Goal: Task Accomplishment & Management: Manage account settings

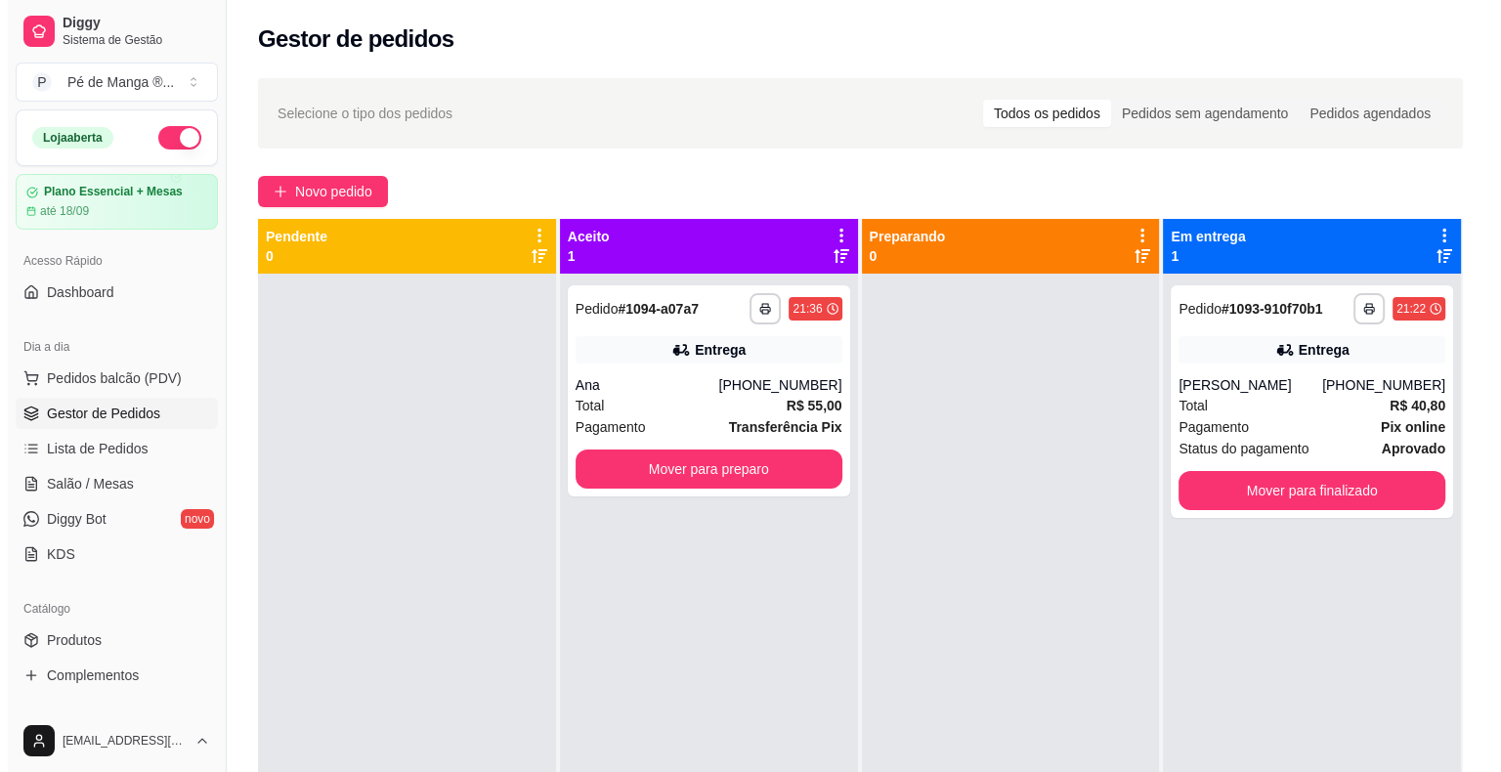
scroll to position [195, 0]
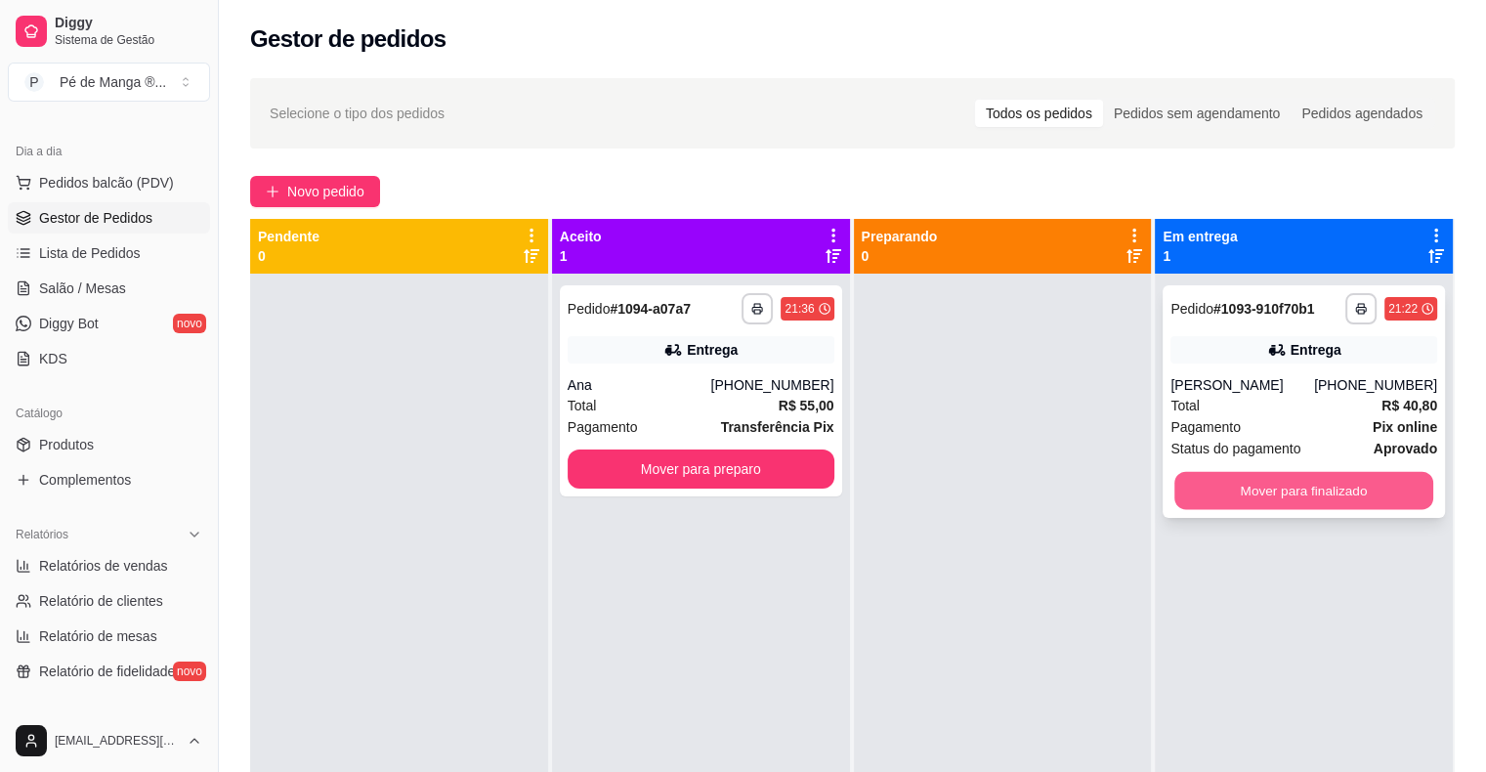
click at [1223, 494] on button "Mover para finalizado" at bounding box center [1303, 491] width 259 height 38
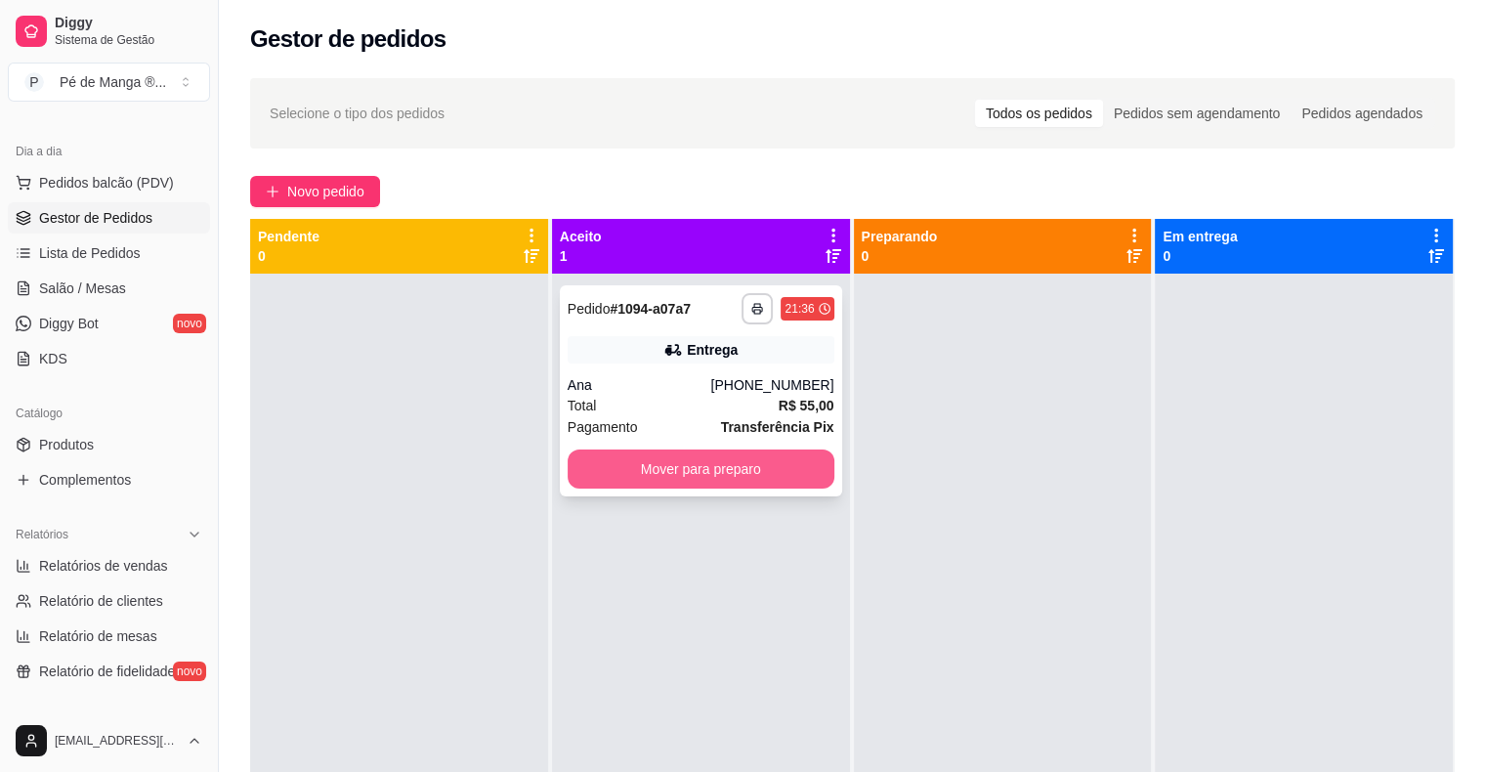
click at [755, 477] on button "Mover para preparo" at bounding box center [701, 468] width 267 height 39
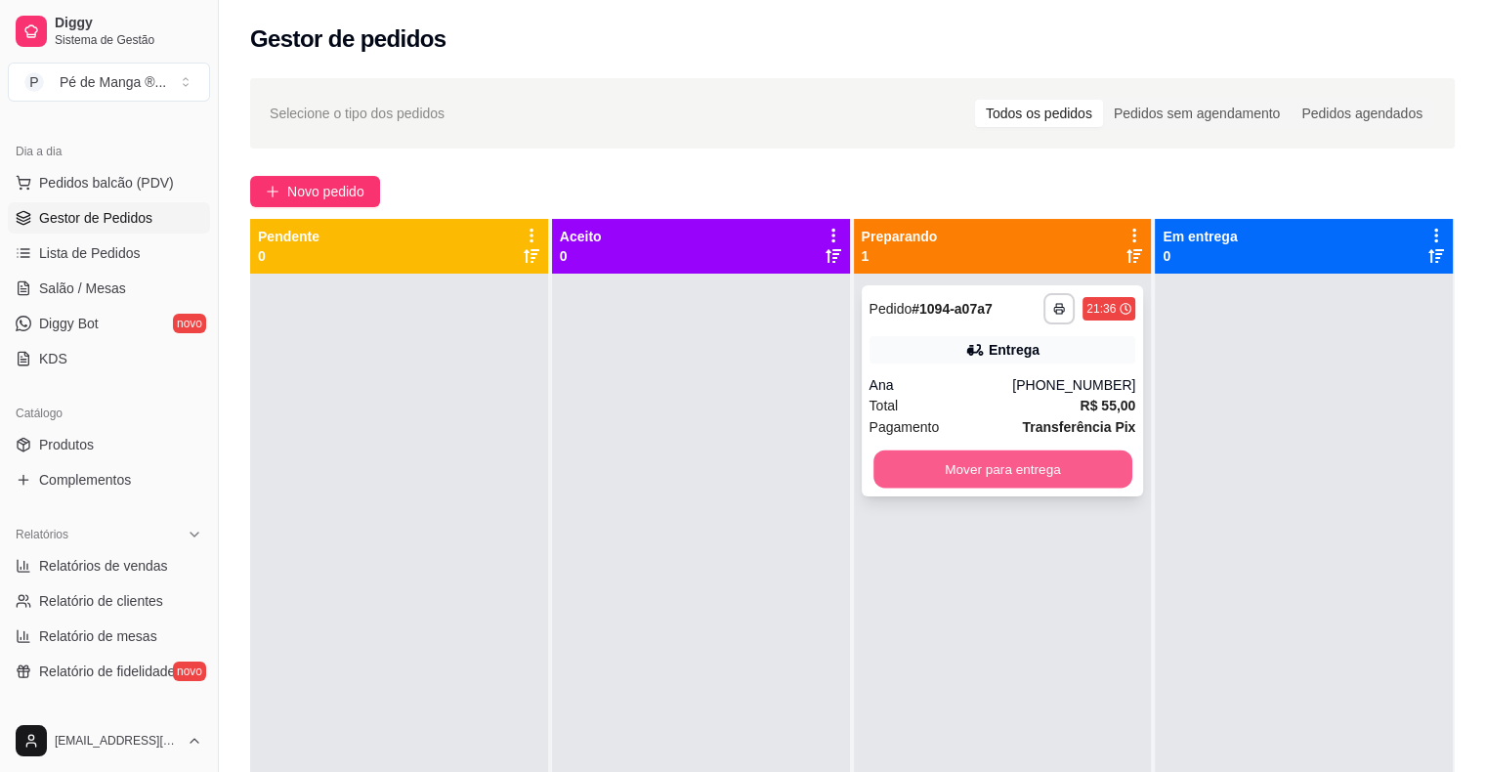
click at [972, 469] on button "Mover para entrega" at bounding box center [1002, 469] width 259 height 38
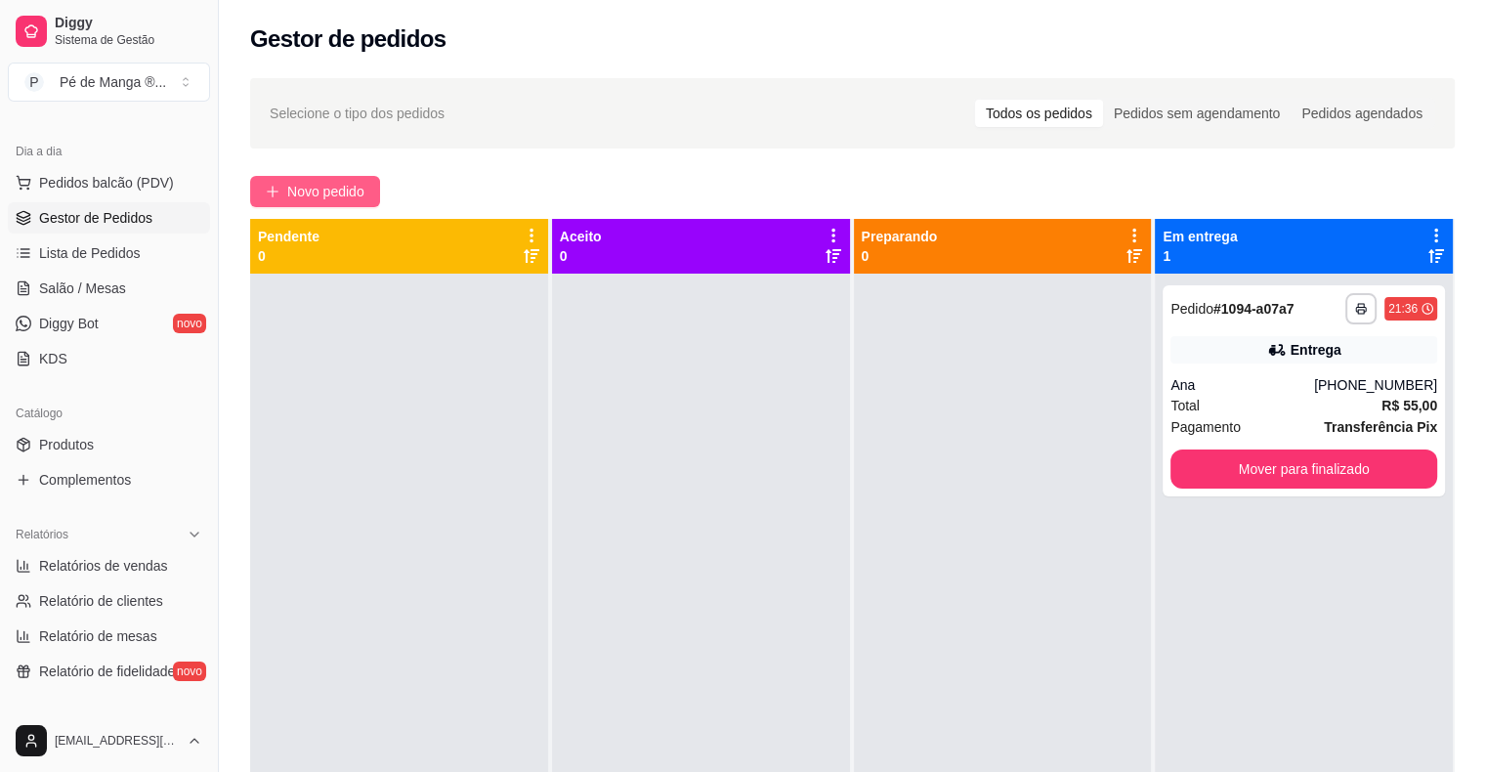
click at [305, 186] on span "Novo pedido" at bounding box center [325, 191] width 77 height 21
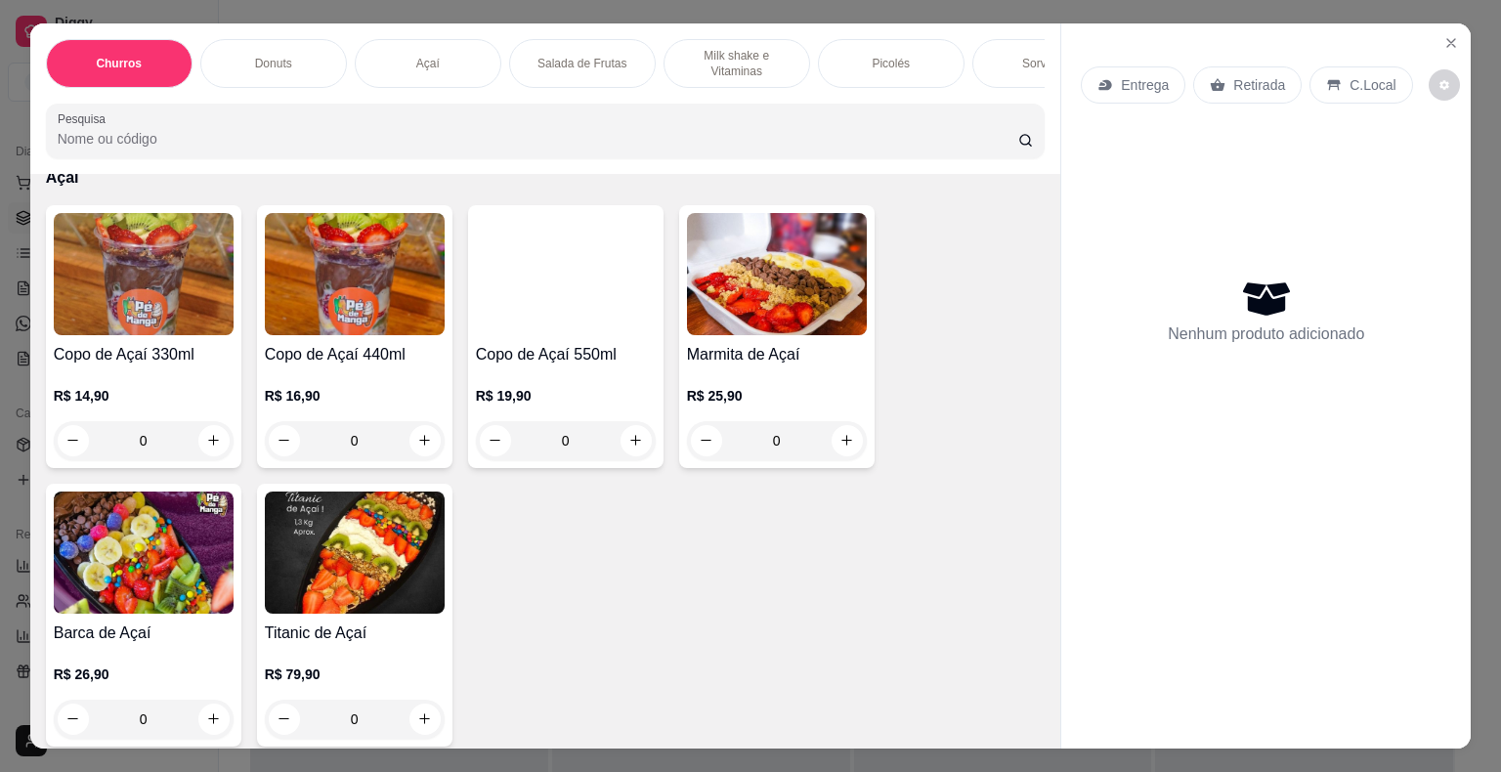
scroll to position [1075, 0]
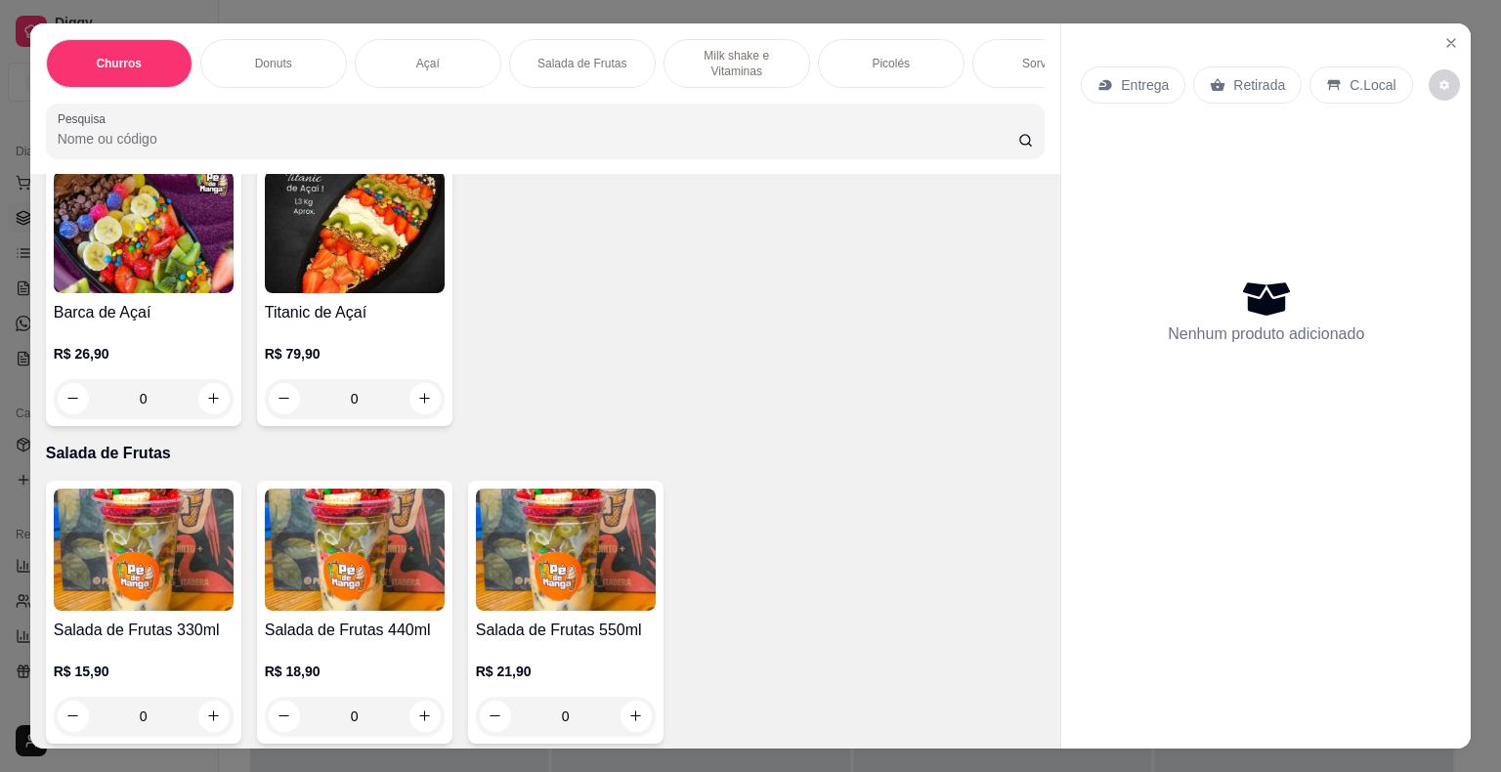
click at [606, 611] on img at bounding box center [566, 549] width 180 height 122
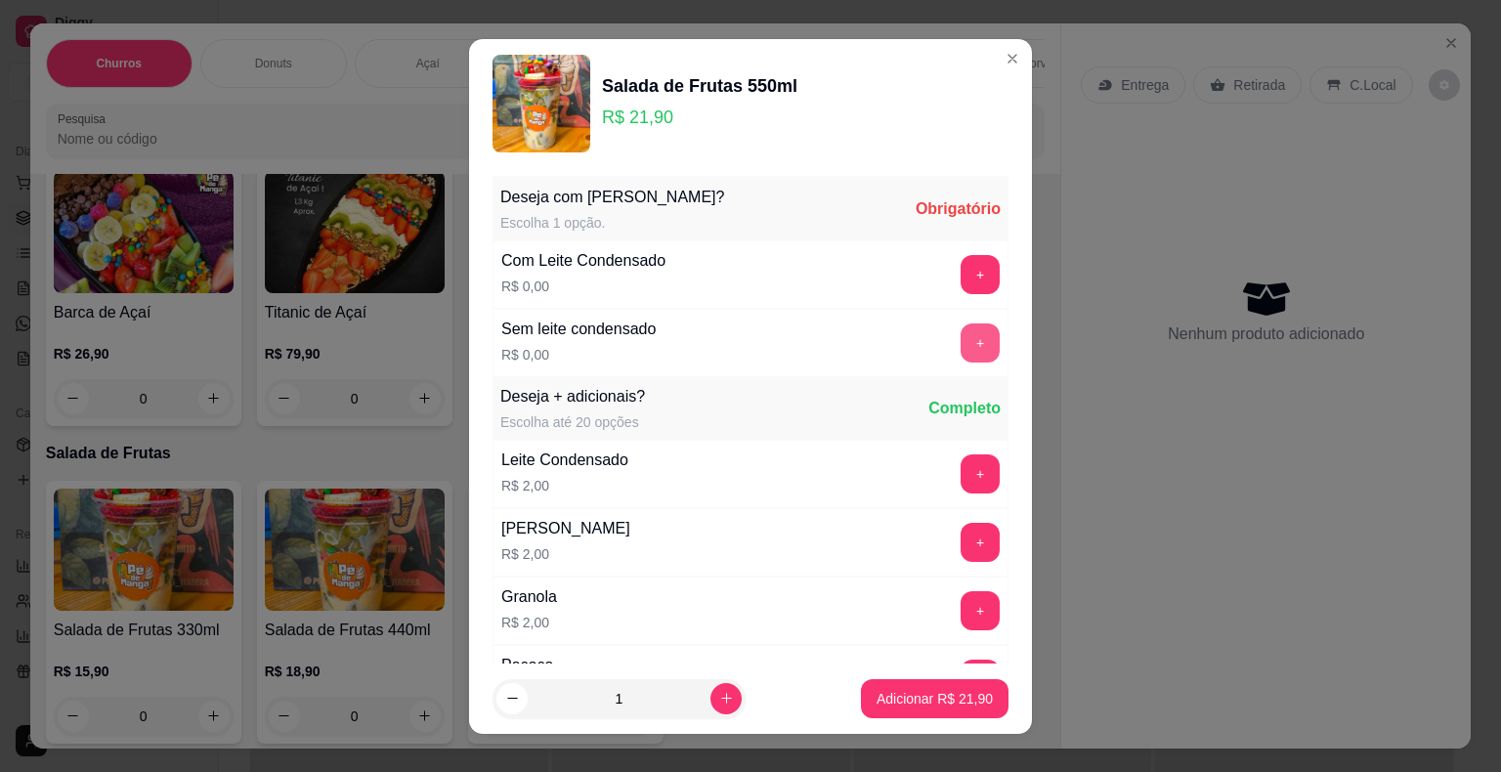
click at [960, 339] on button "+" at bounding box center [979, 342] width 39 height 39
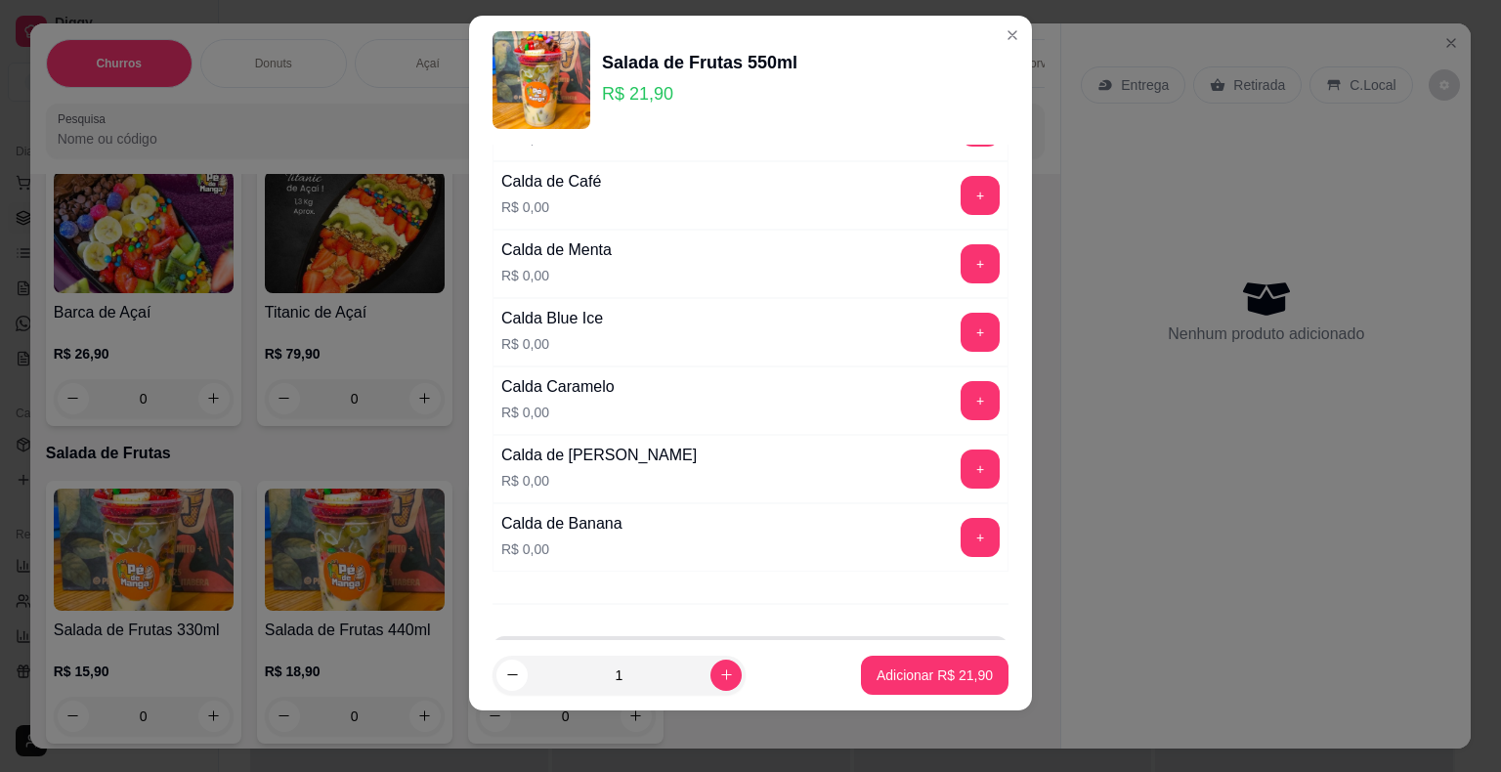
scroll to position [2356, 0]
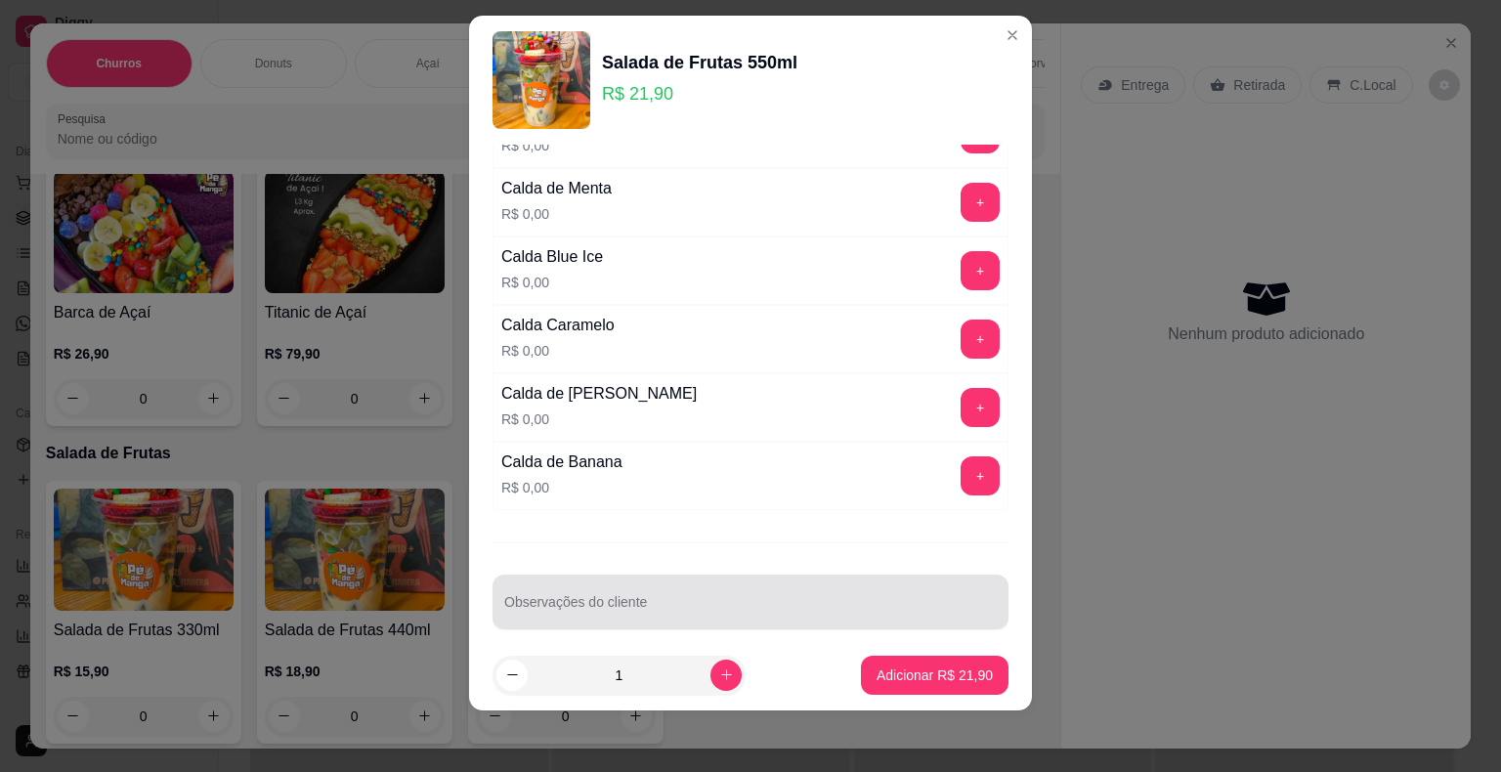
click at [853, 582] on div at bounding box center [750, 601] width 492 height 39
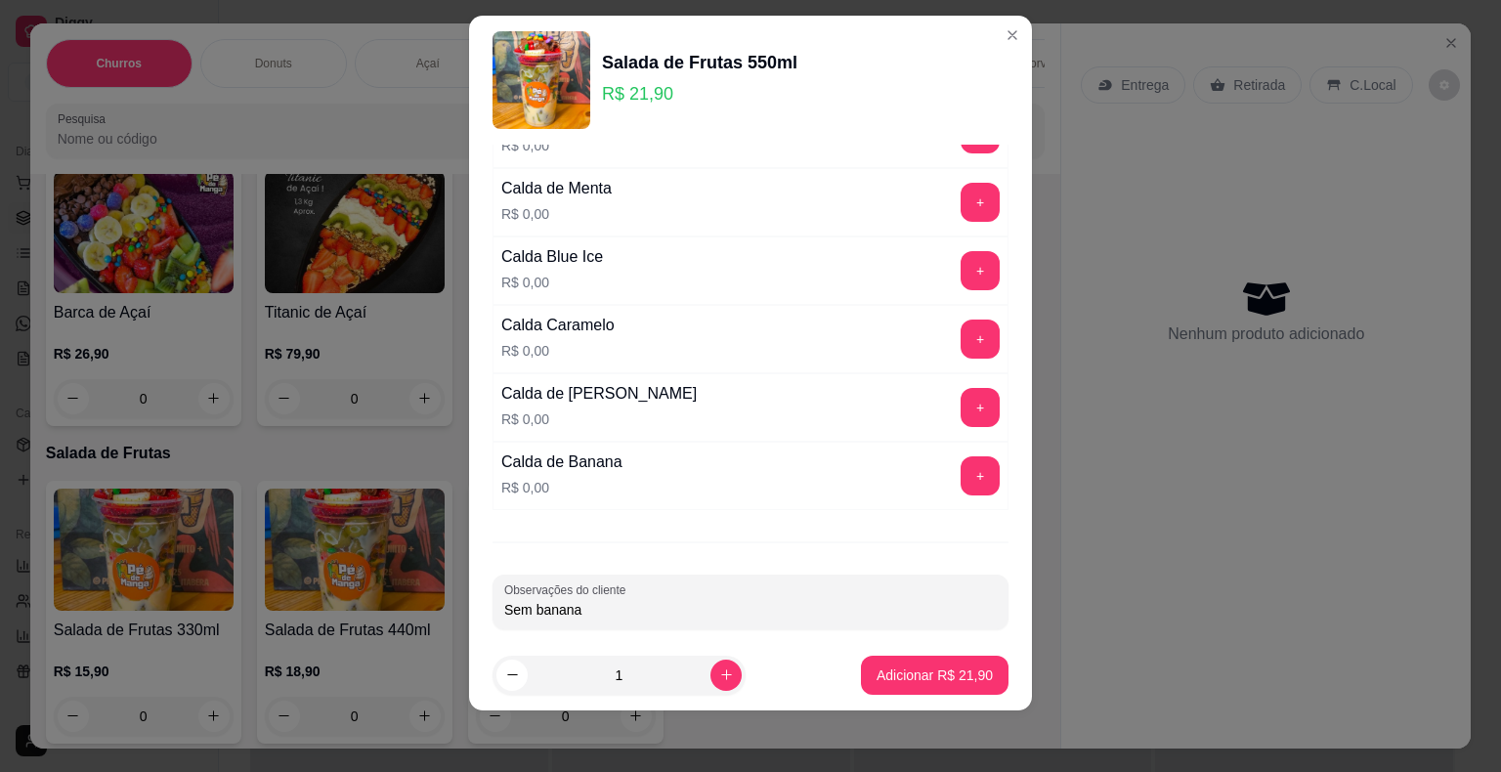
type input "Sem banana"
click at [924, 674] on p "Adicionar R$ 21,90" at bounding box center [934, 674] width 113 height 19
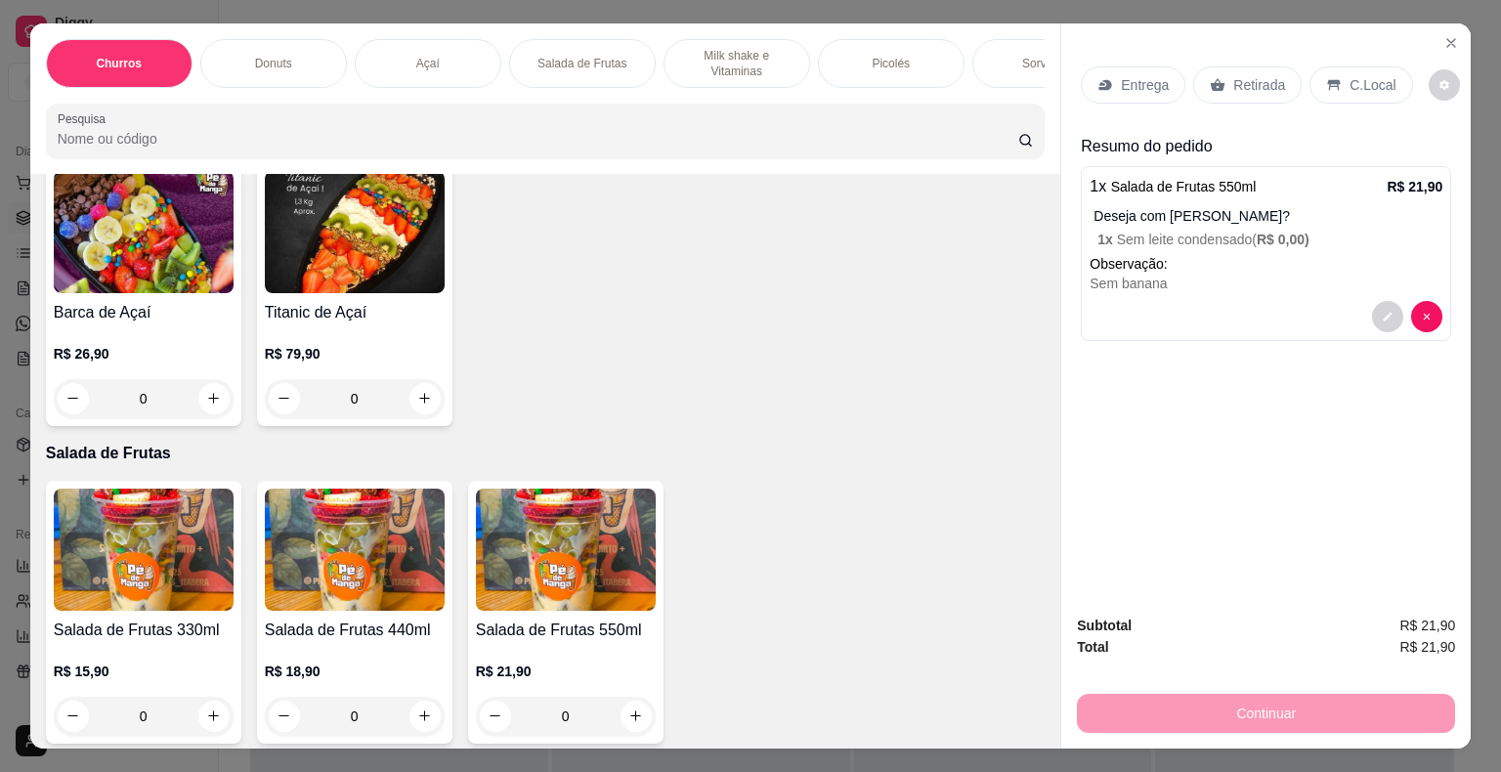
click at [1098, 67] on div "Entrega" at bounding box center [1132, 84] width 105 height 37
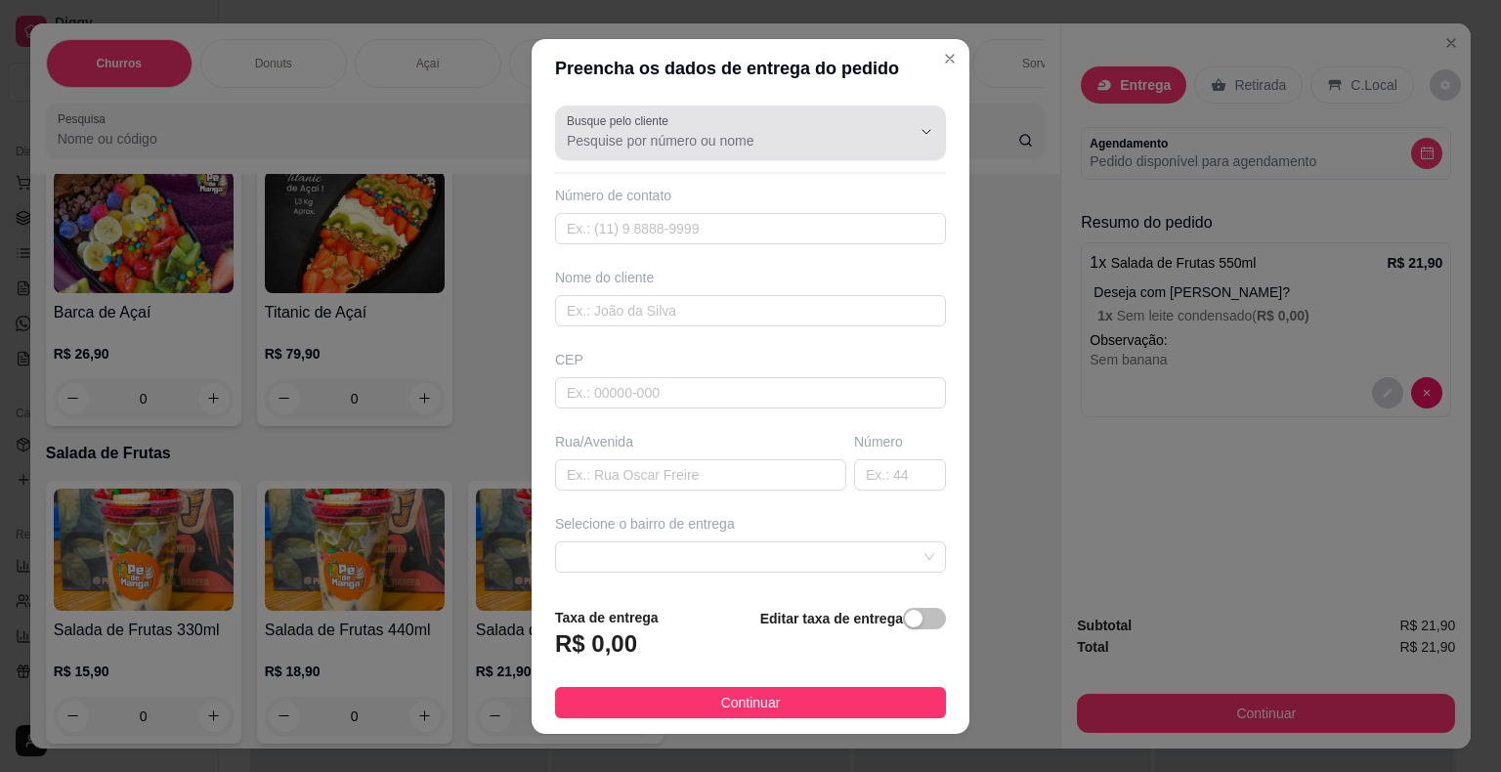
click at [653, 141] on input "Busque pelo cliente" at bounding box center [723, 141] width 313 height 20
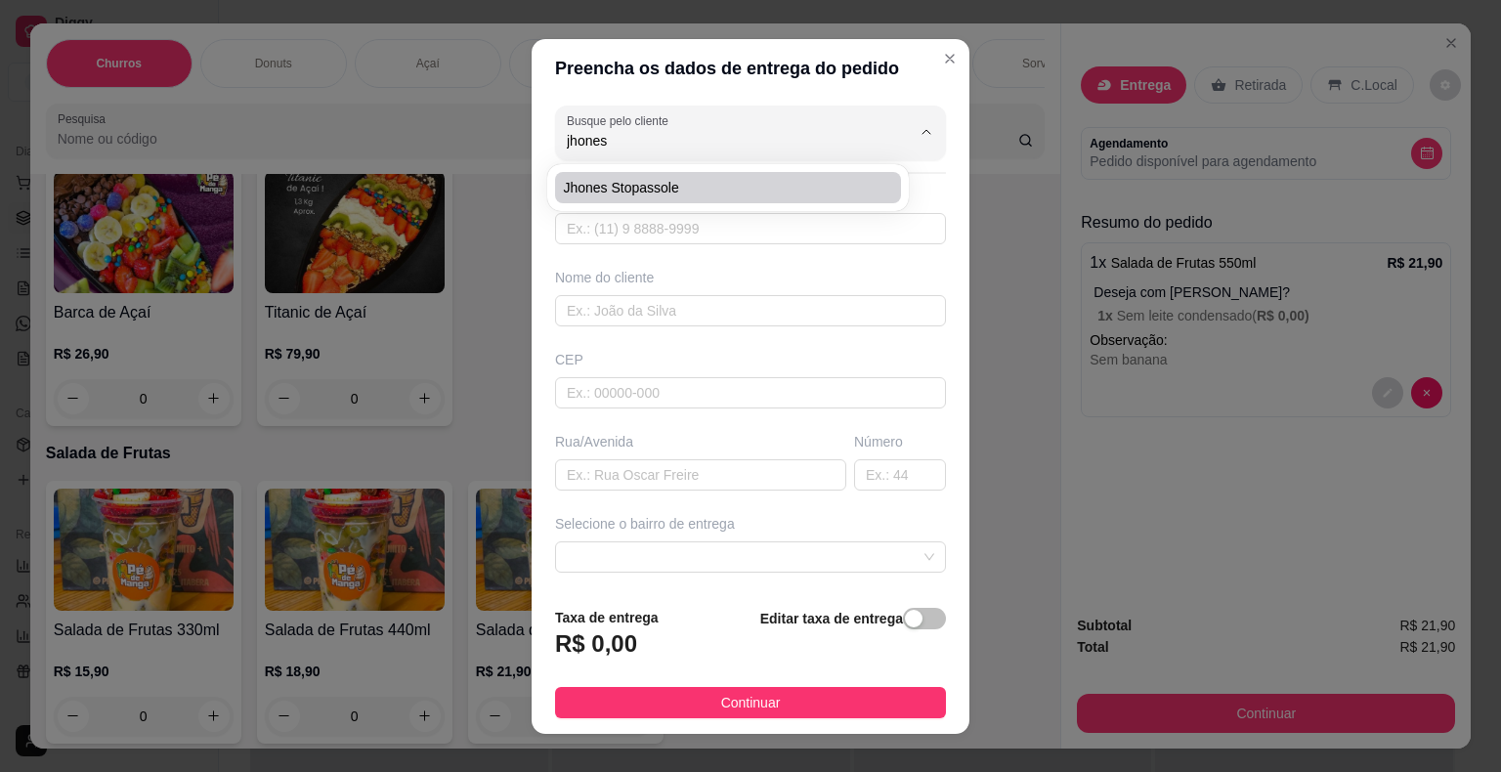
click at [681, 194] on span "Jhones Stopassole" at bounding box center [718, 188] width 311 height 20
type input "Jhones Stopassole"
type input "6793322673"
type input "Jhones Stopassole"
type input "18440-000"
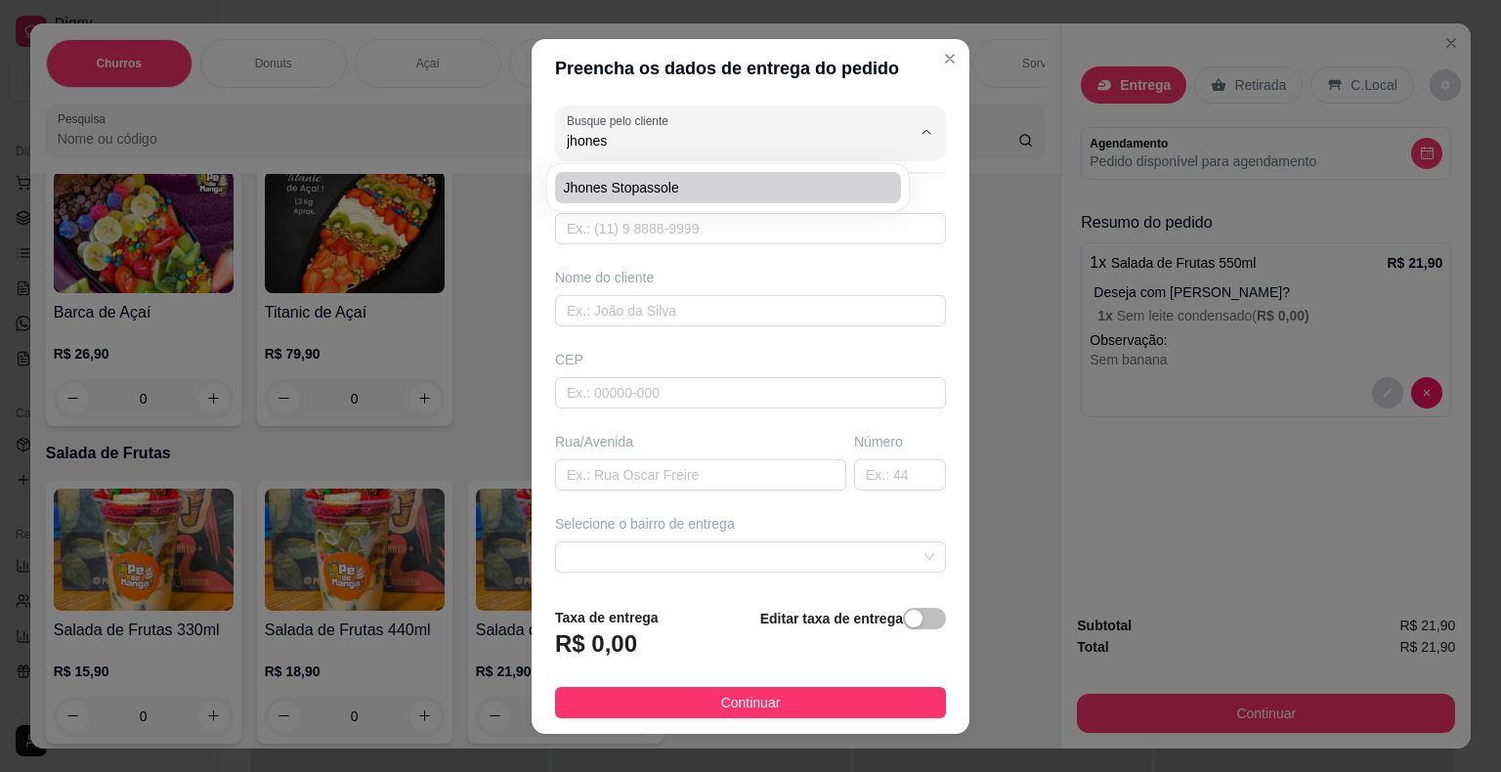
type input "[GEOGRAPHIC_DATA][PERSON_NAME]/No prédio do Everaldo"
type input "Itaberá"
type input "PAPELANDIA"
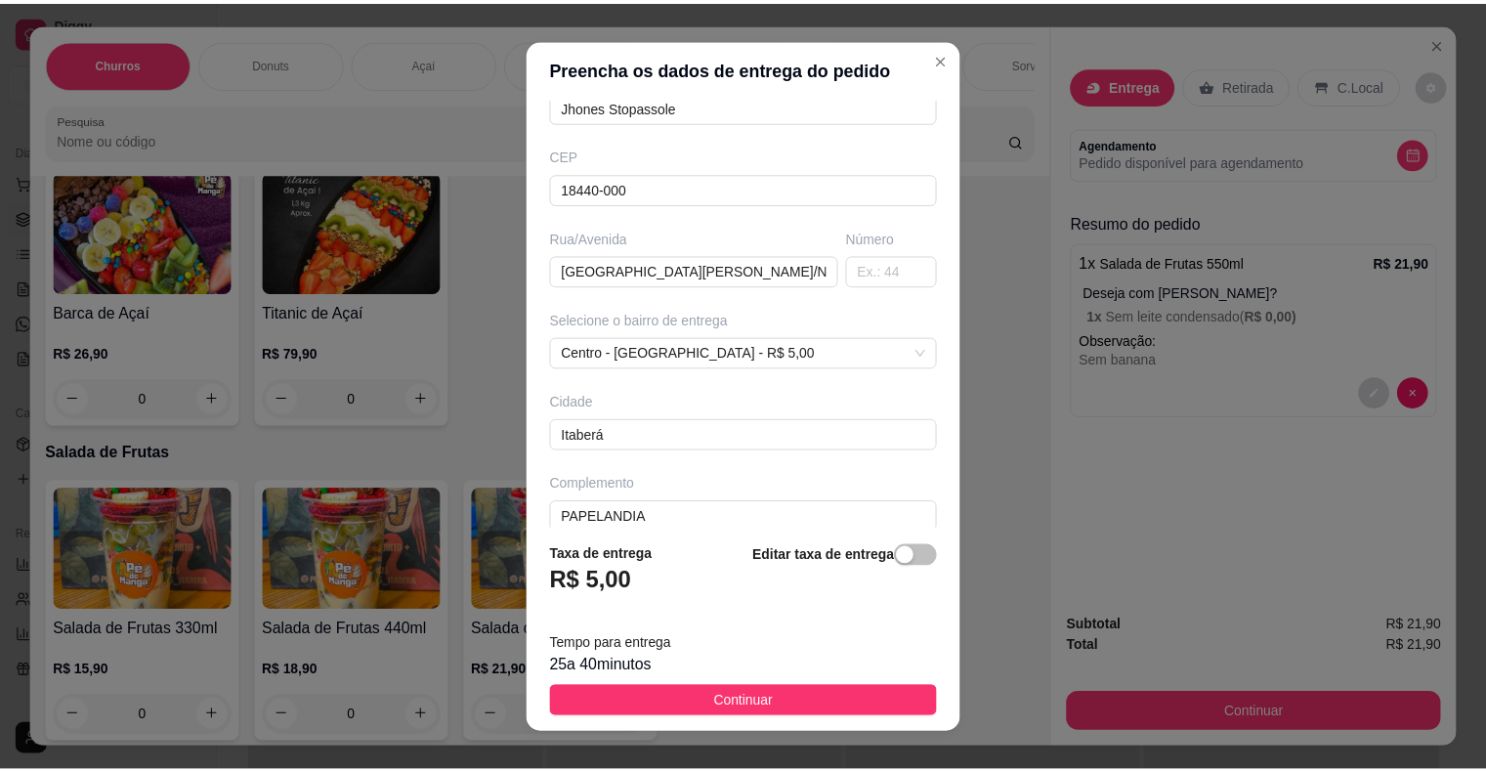
scroll to position [224, 0]
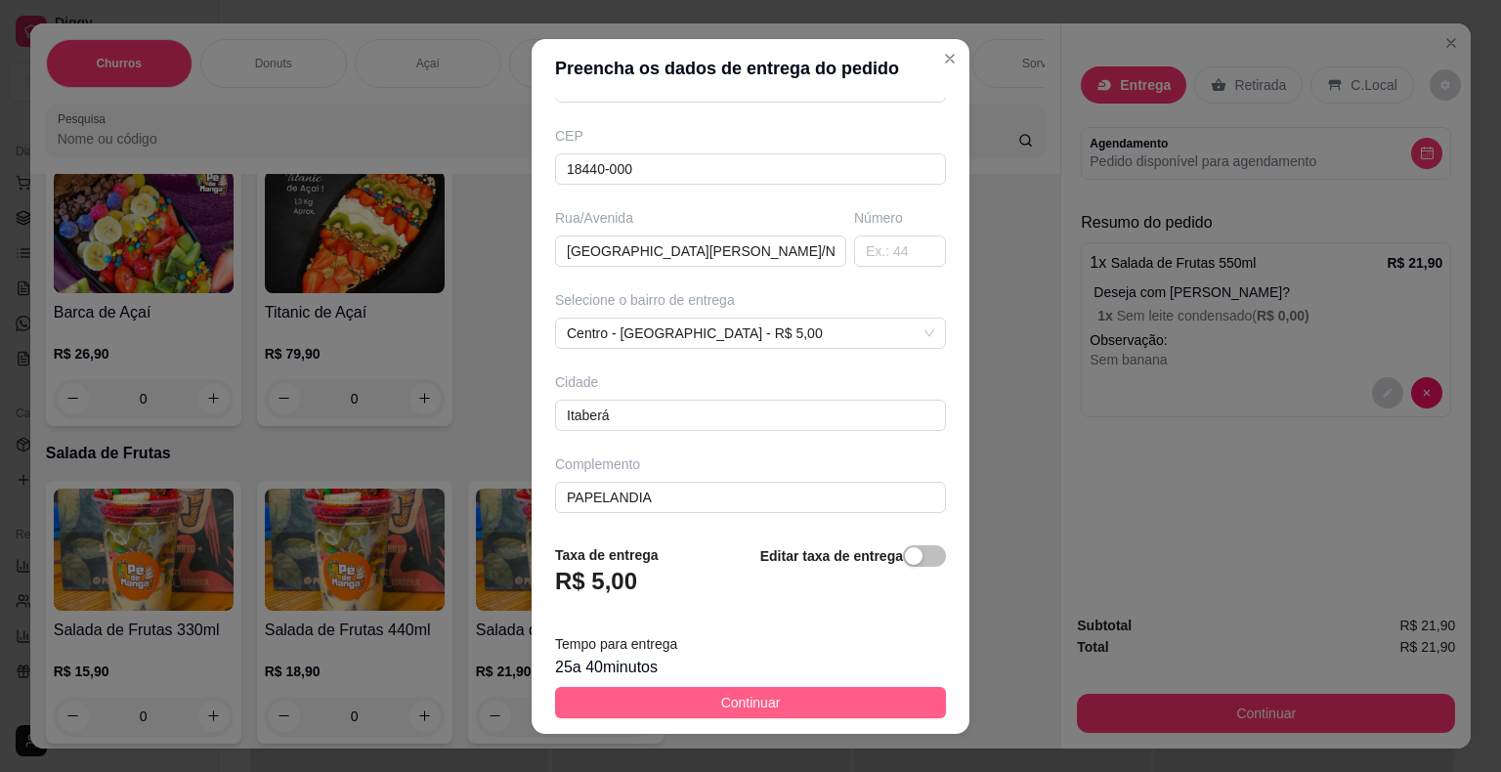
type input "Jhones Stopassole"
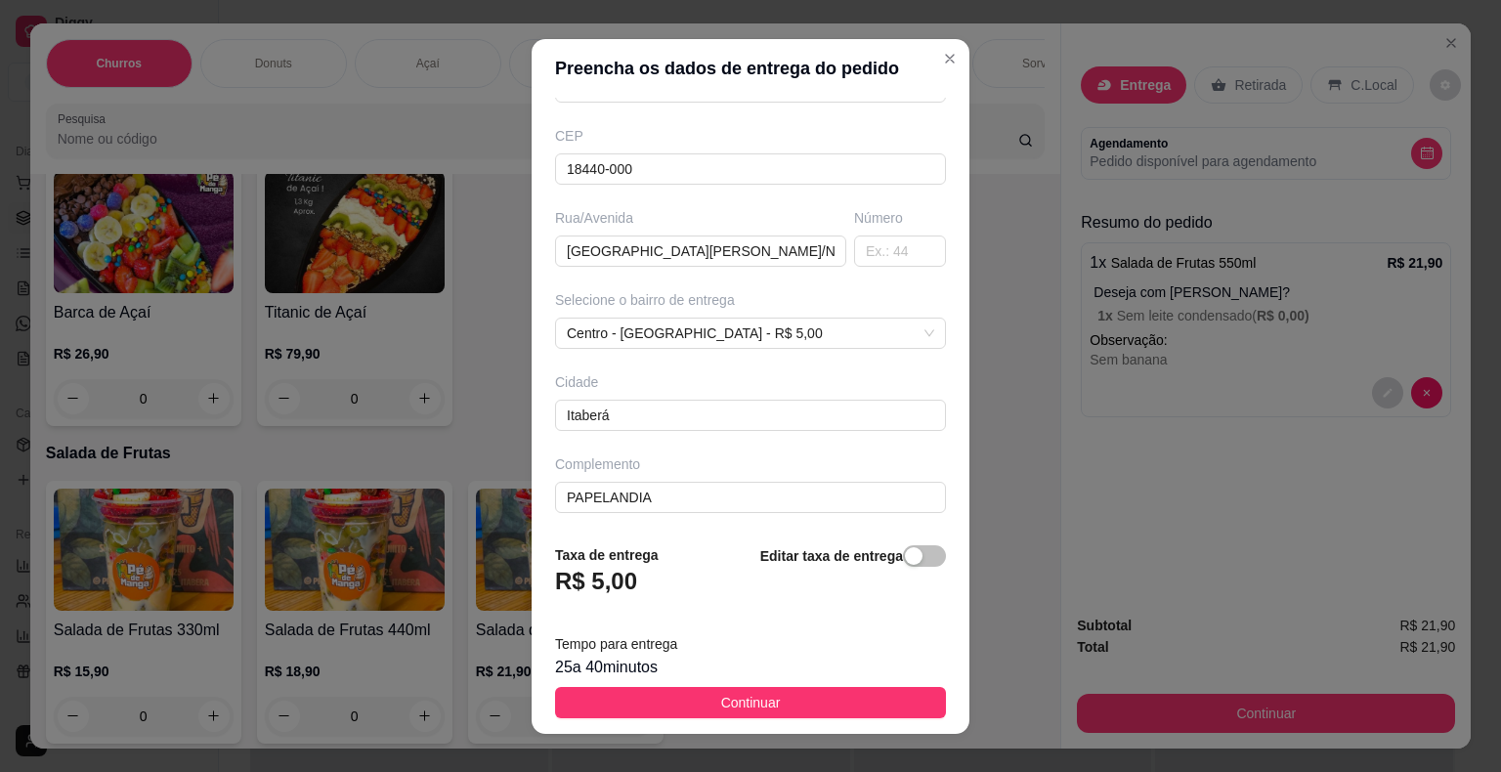
click at [778, 699] on button "Continuar" at bounding box center [750, 702] width 391 height 31
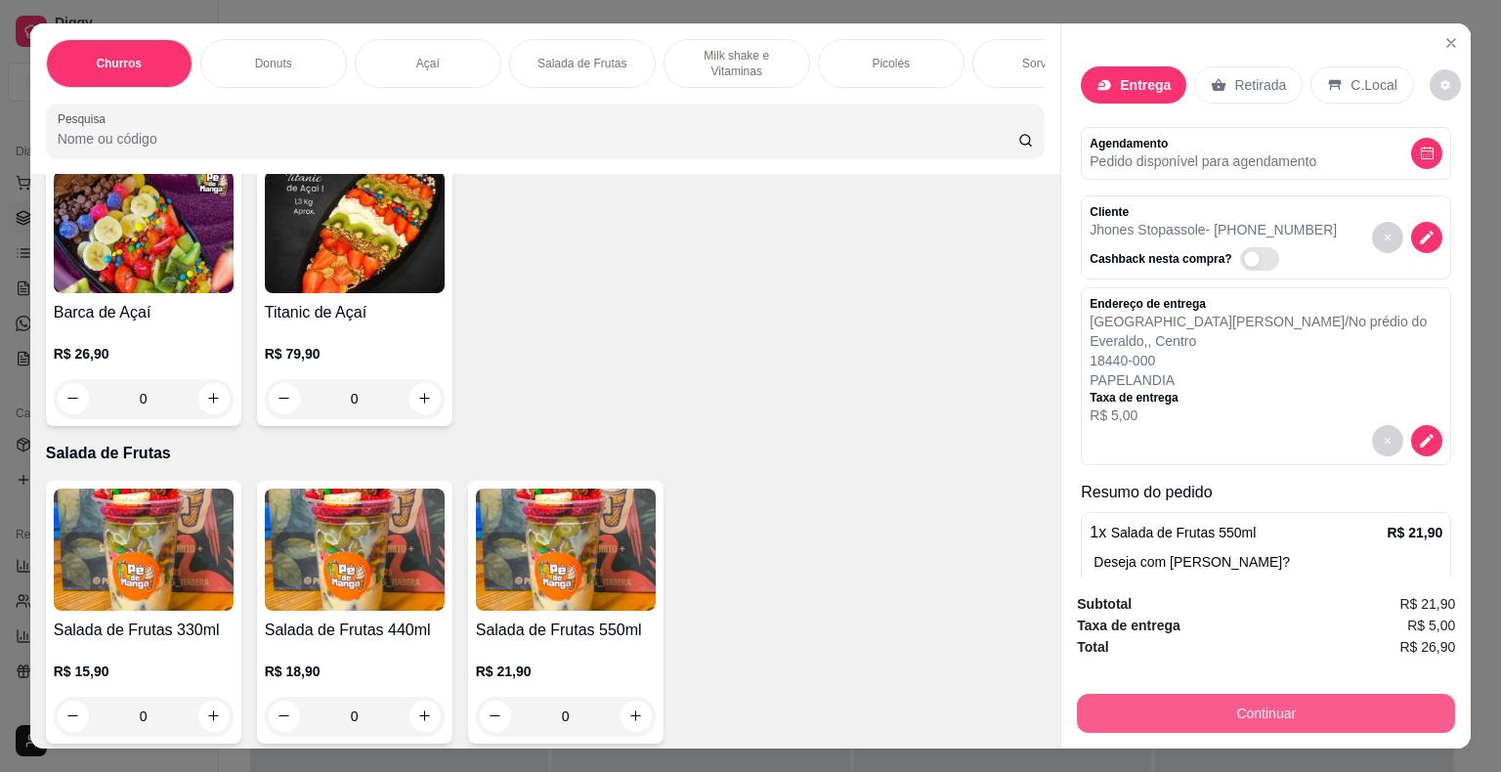
click at [1298, 704] on button "Continuar" at bounding box center [1266, 713] width 378 height 39
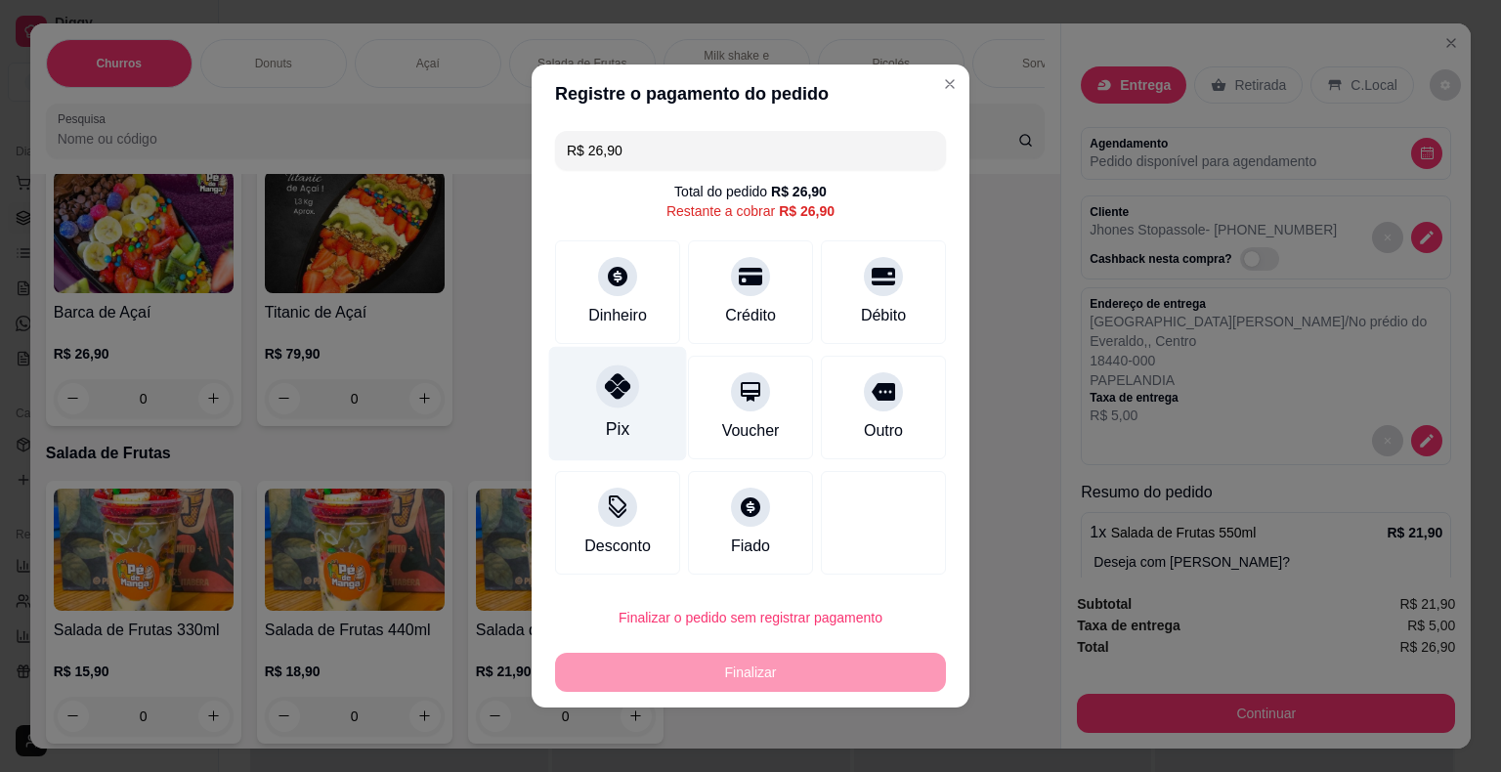
click at [629, 423] on div "Pix" at bounding box center [618, 404] width 138 height 114
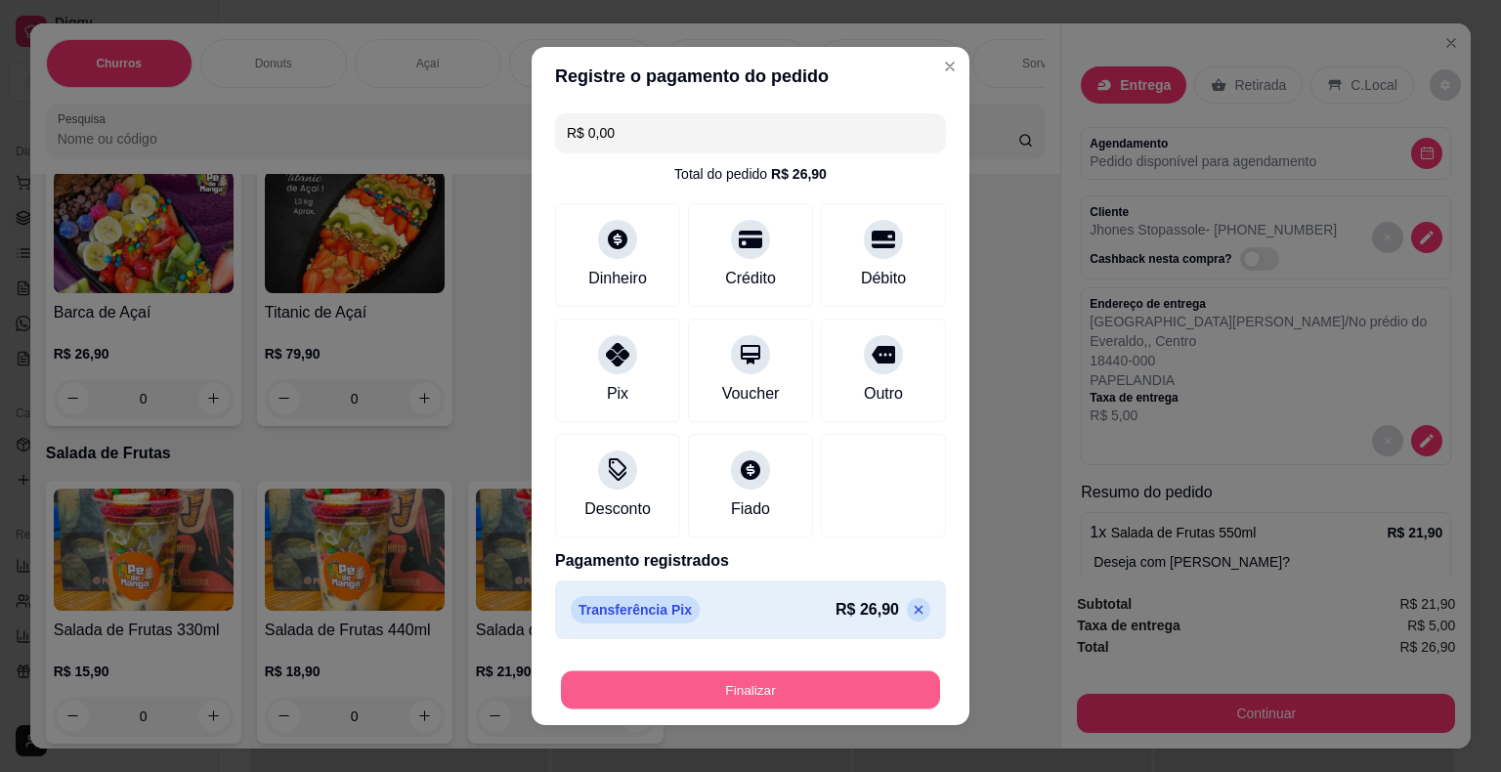
click at [697, 675] on button "Finalizar" at bounding box center [750, 690] width 379 height 38
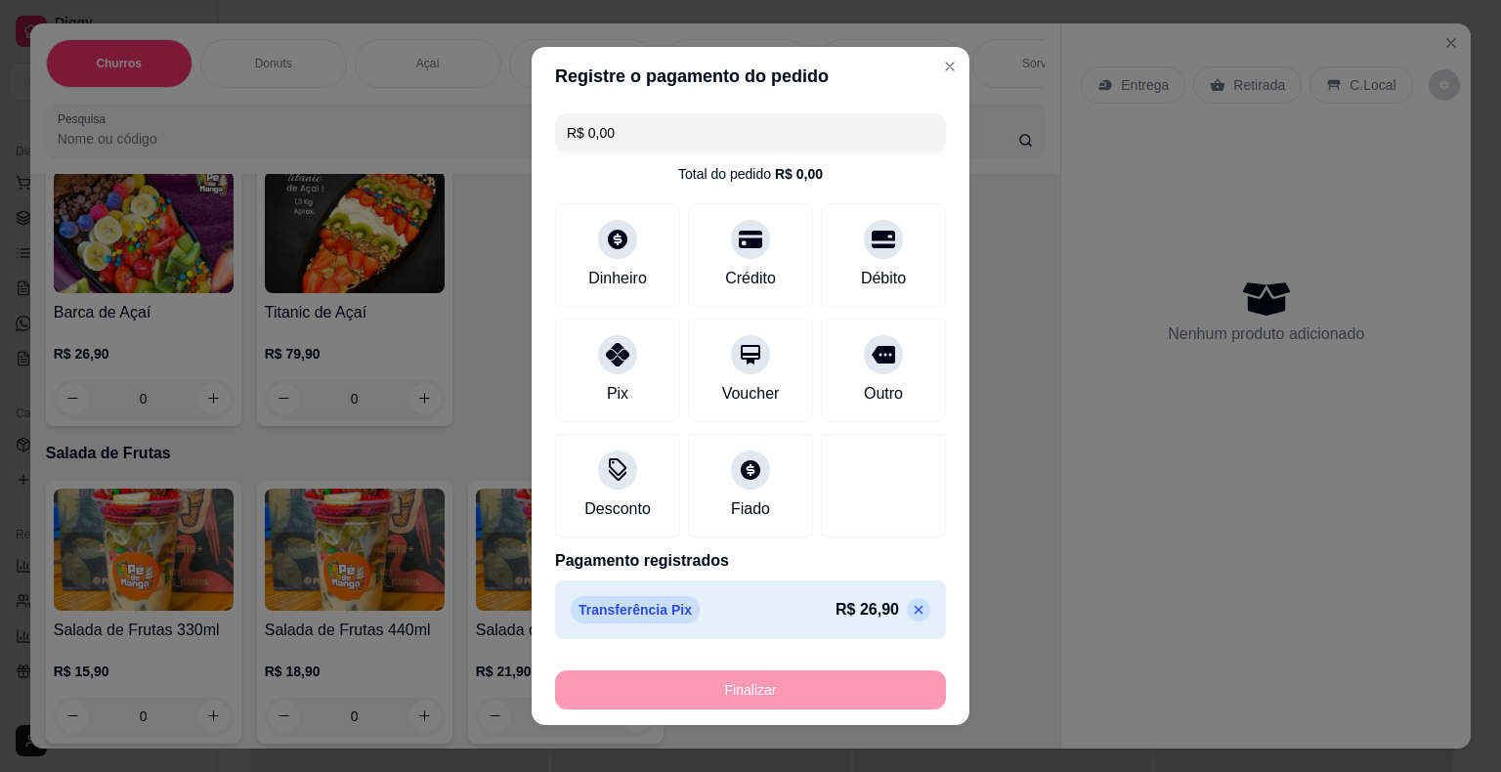
type input "-R$ 26,90"
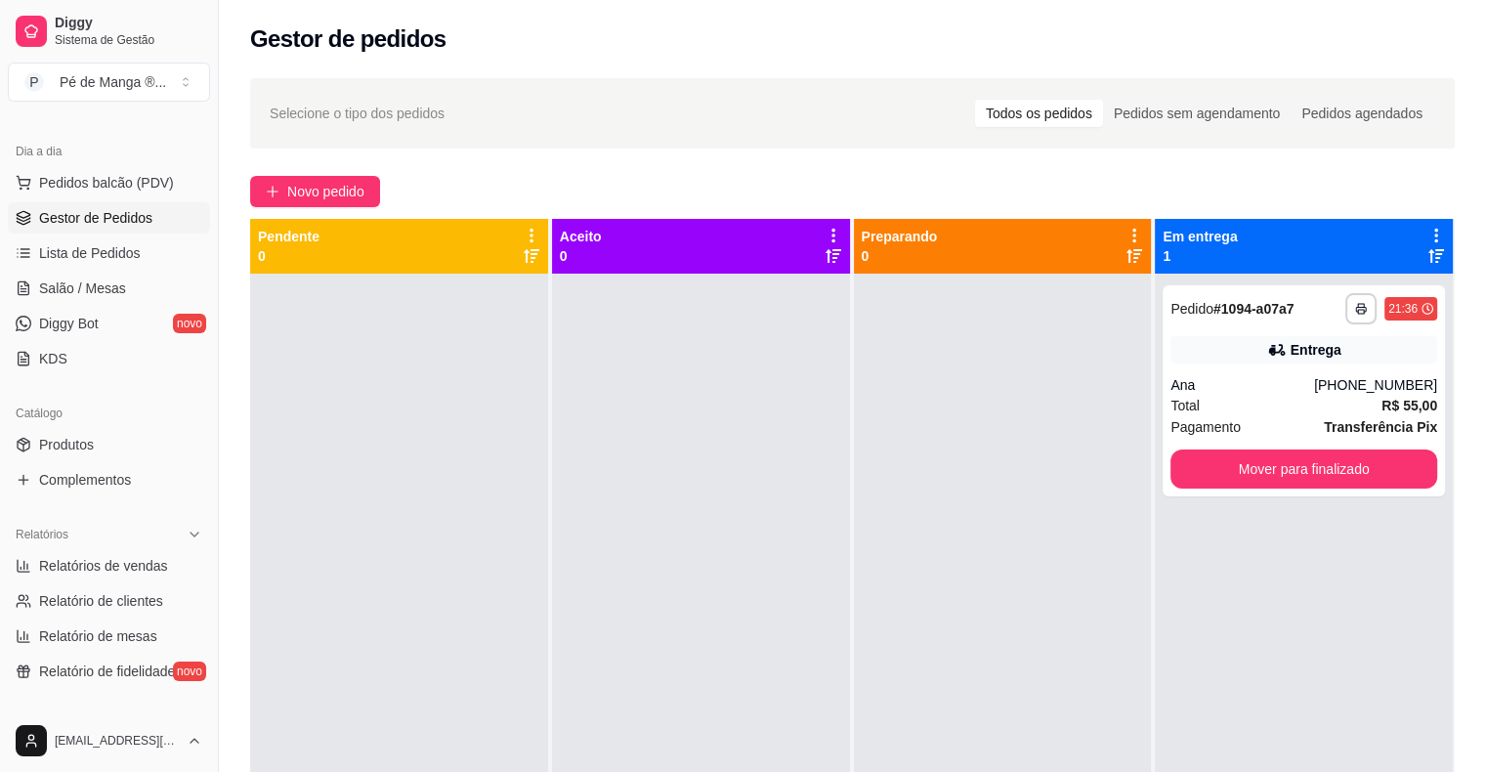
click at [149, 225] on span "Gestor de Pedidos" at bounding box center [95, 218] width 113 height 20
click at [126, 318] on link "Diggy Bot novo" at bounding box center [109, 323] width 202 height 31
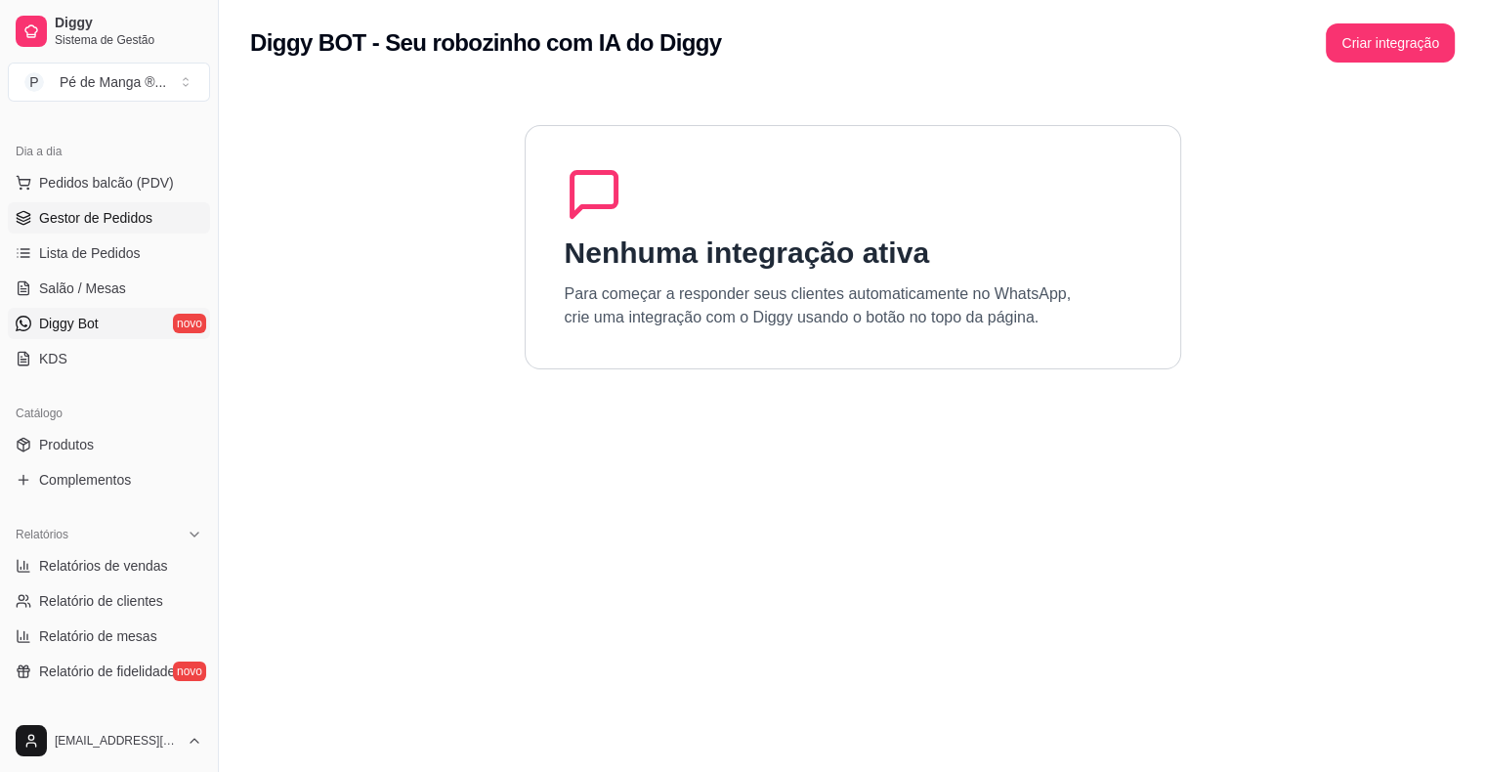
click at [148, 219] on span "Gestor de Pedidos" at bounding box center [95, 218] width 113 height 20
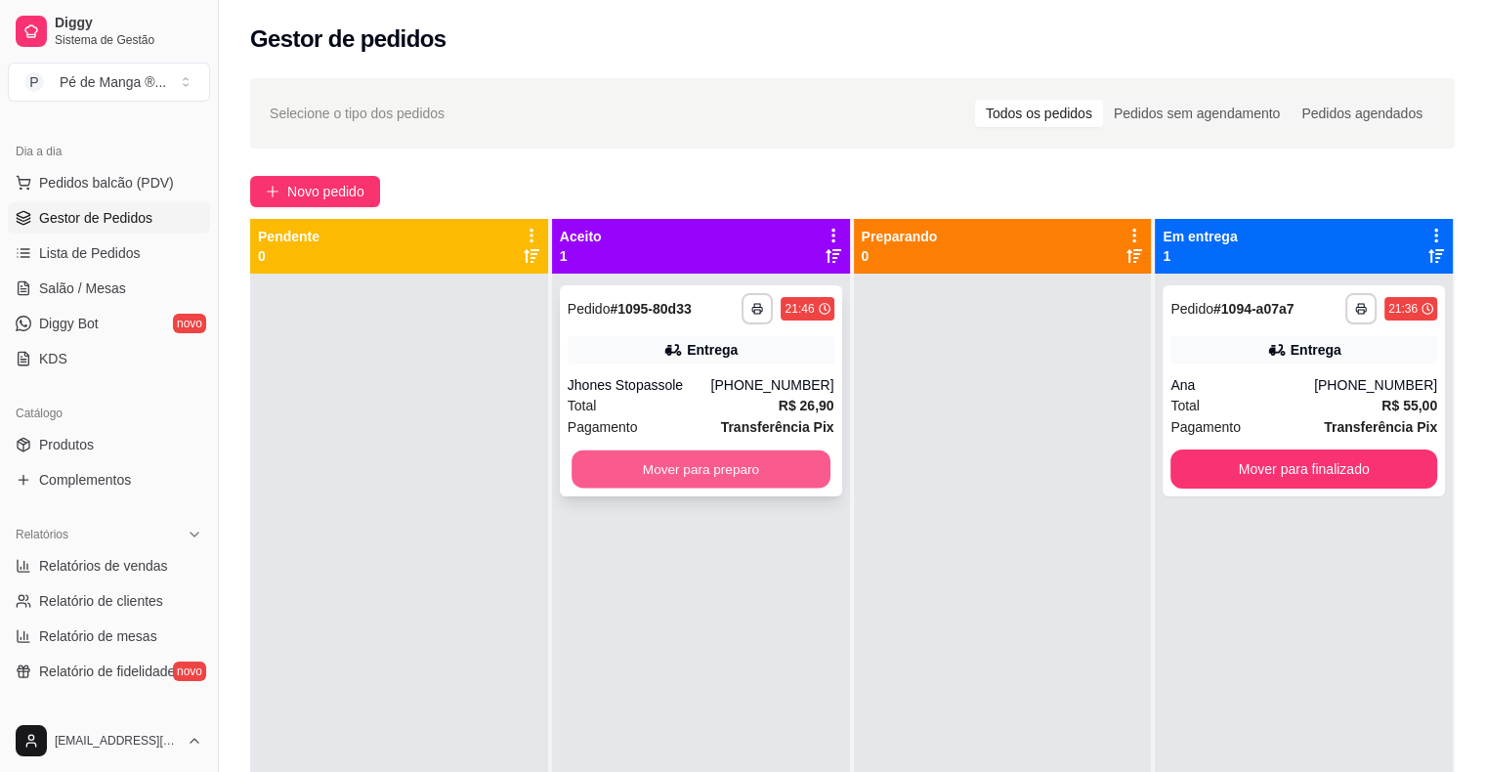
click at [696, 468] on button "Mover para preparo" at bounding box center [701, 469] width 259 height 38
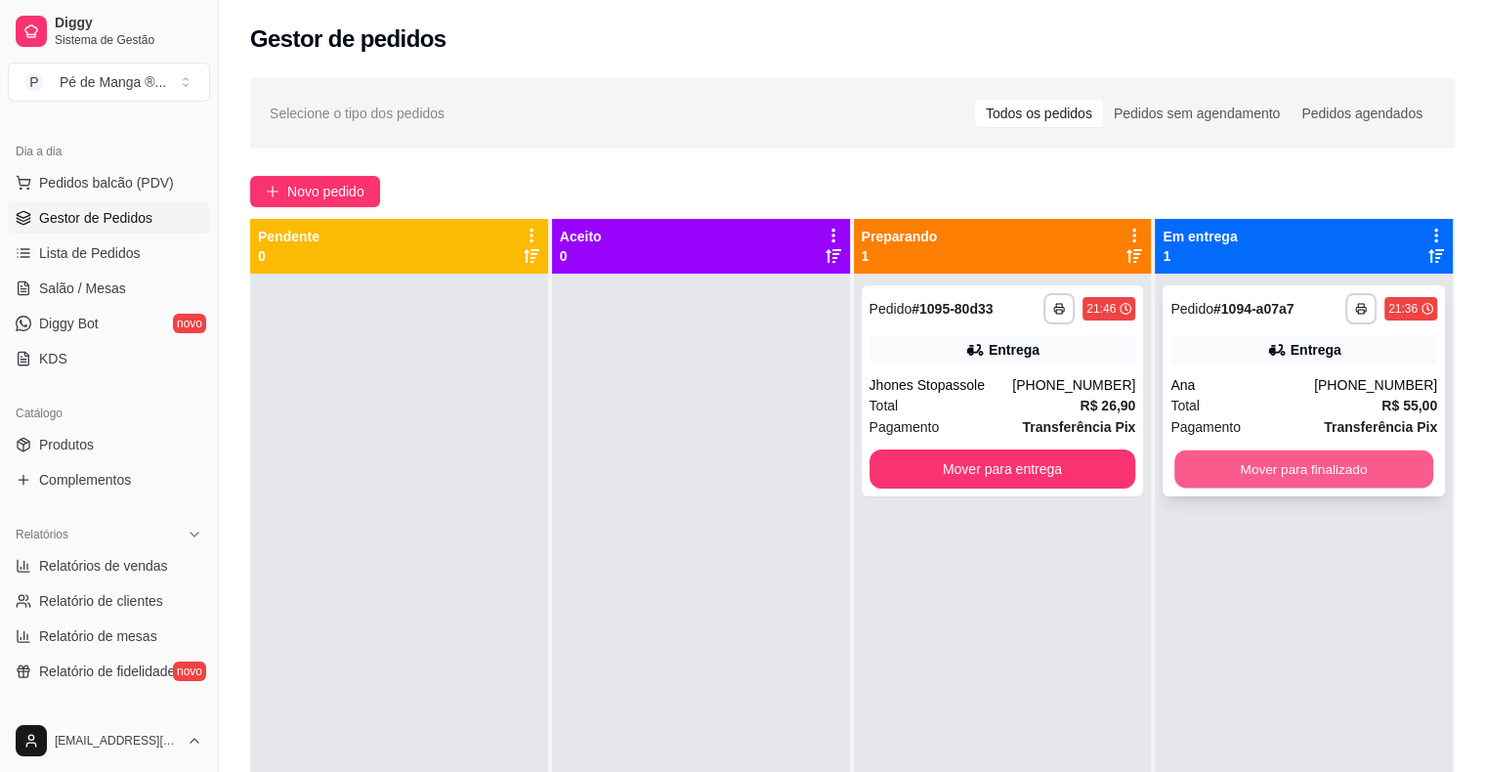
click at [1254, 460] on button "Mover para finalizado" at bounding box center [1303, 469] width 259 height 38
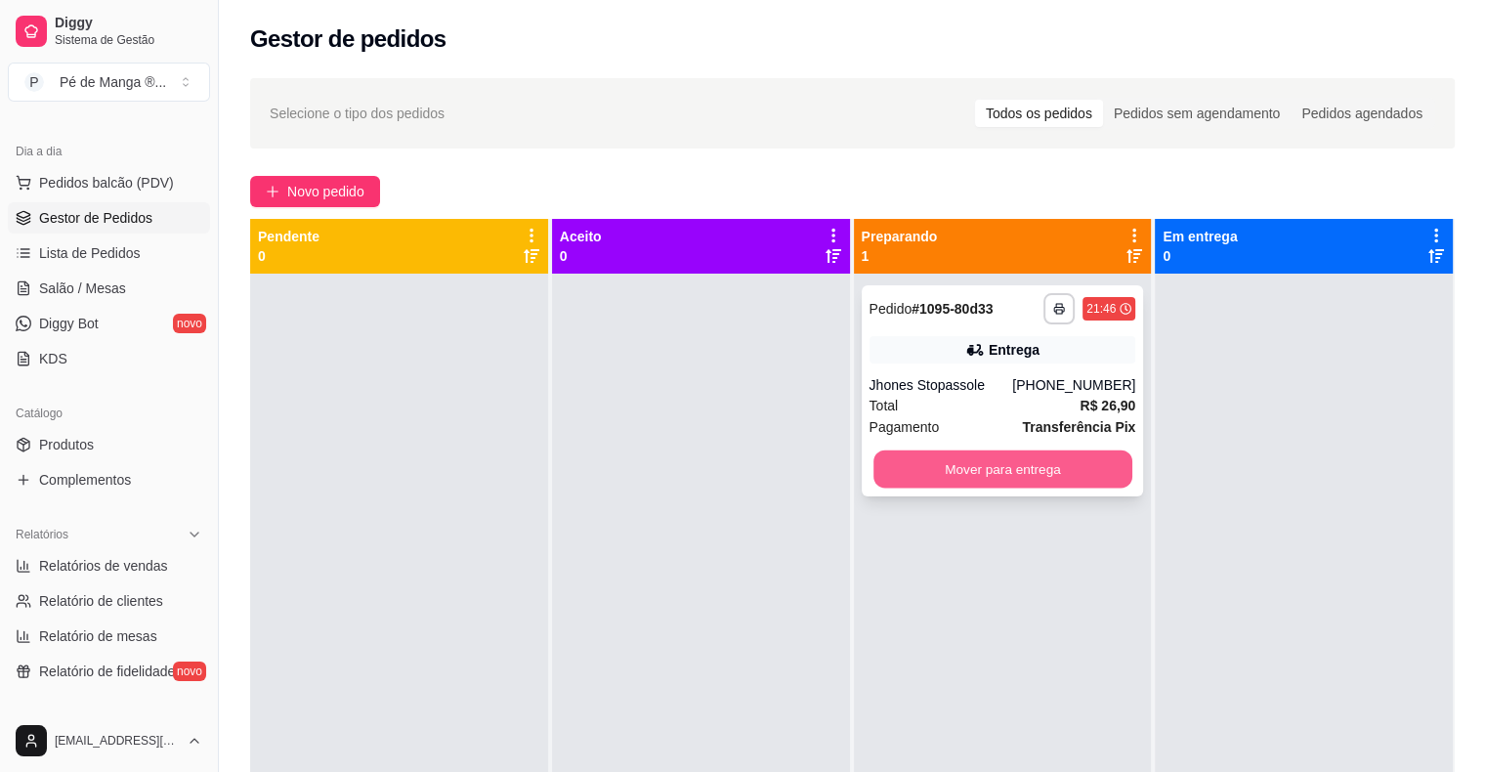
click at [1059, 475] on button "Mover para entrega" at bounding box center [1002, 469] width 259 height 38
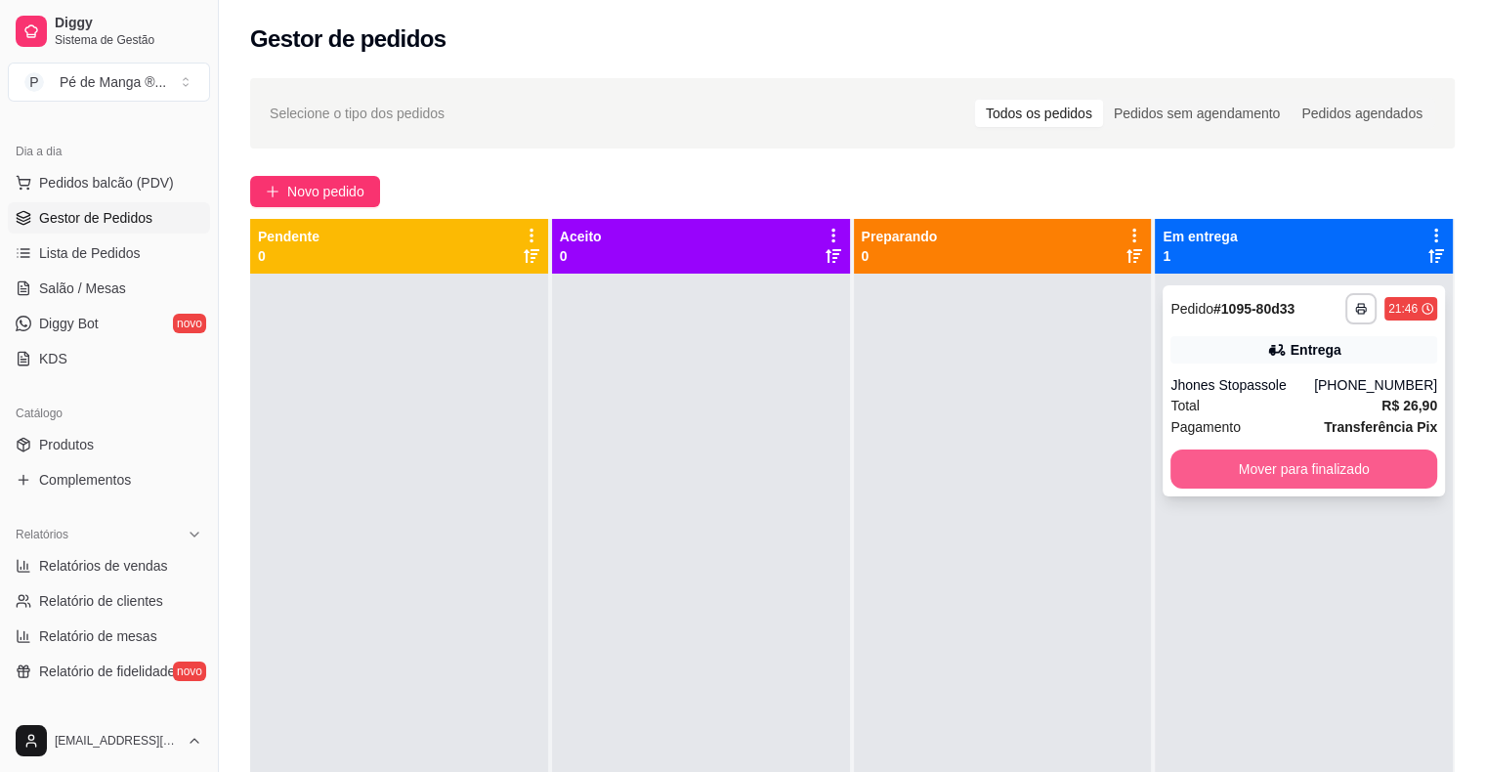
click at [1337, 474] on button "Mover para finalizado" at bounding box center [1303, 468] width 267 height 39
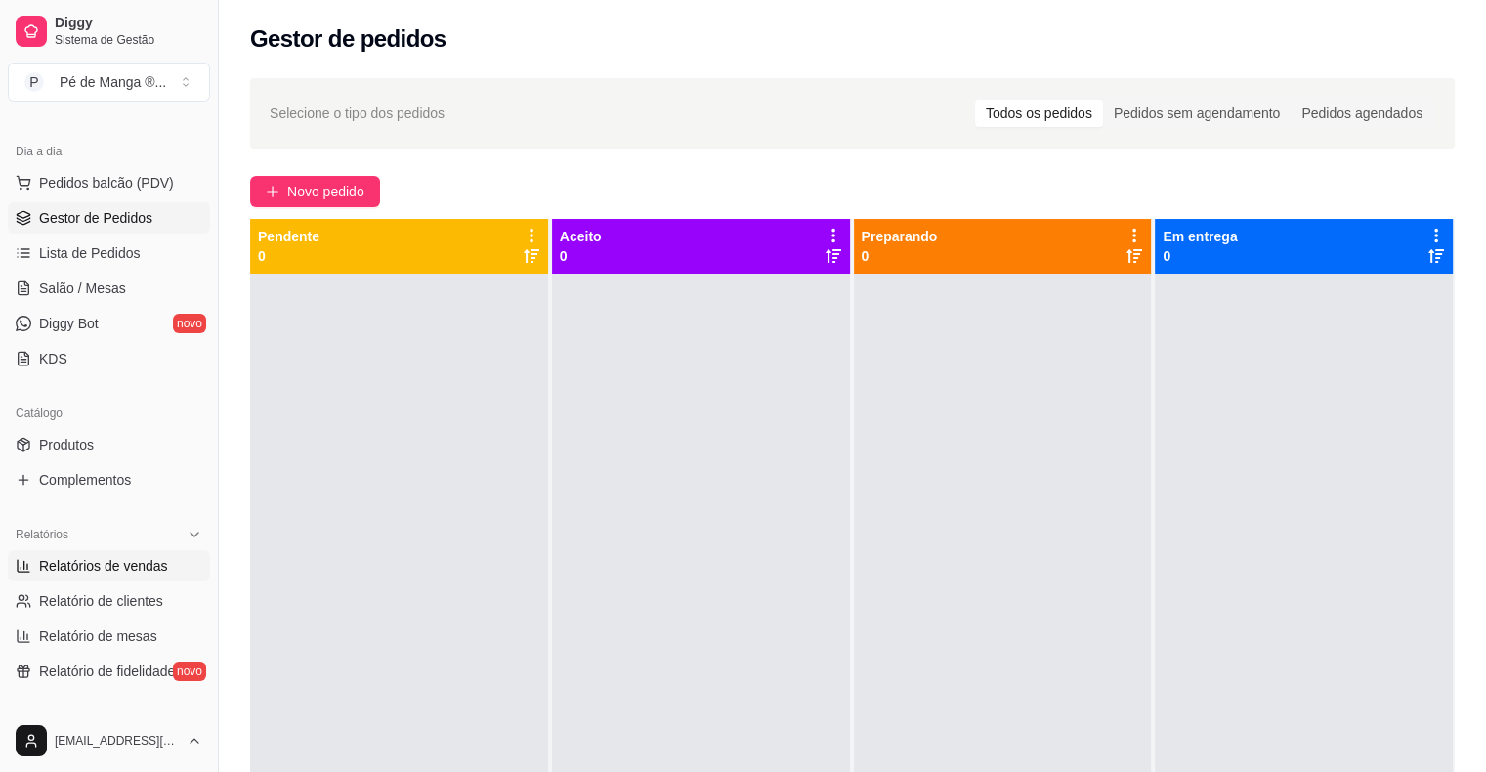
click at [154, 559] on span "Relatórios de vendas" at bounding box center [103, 566] width 129 height 20
select select "ALL"
select select "0"
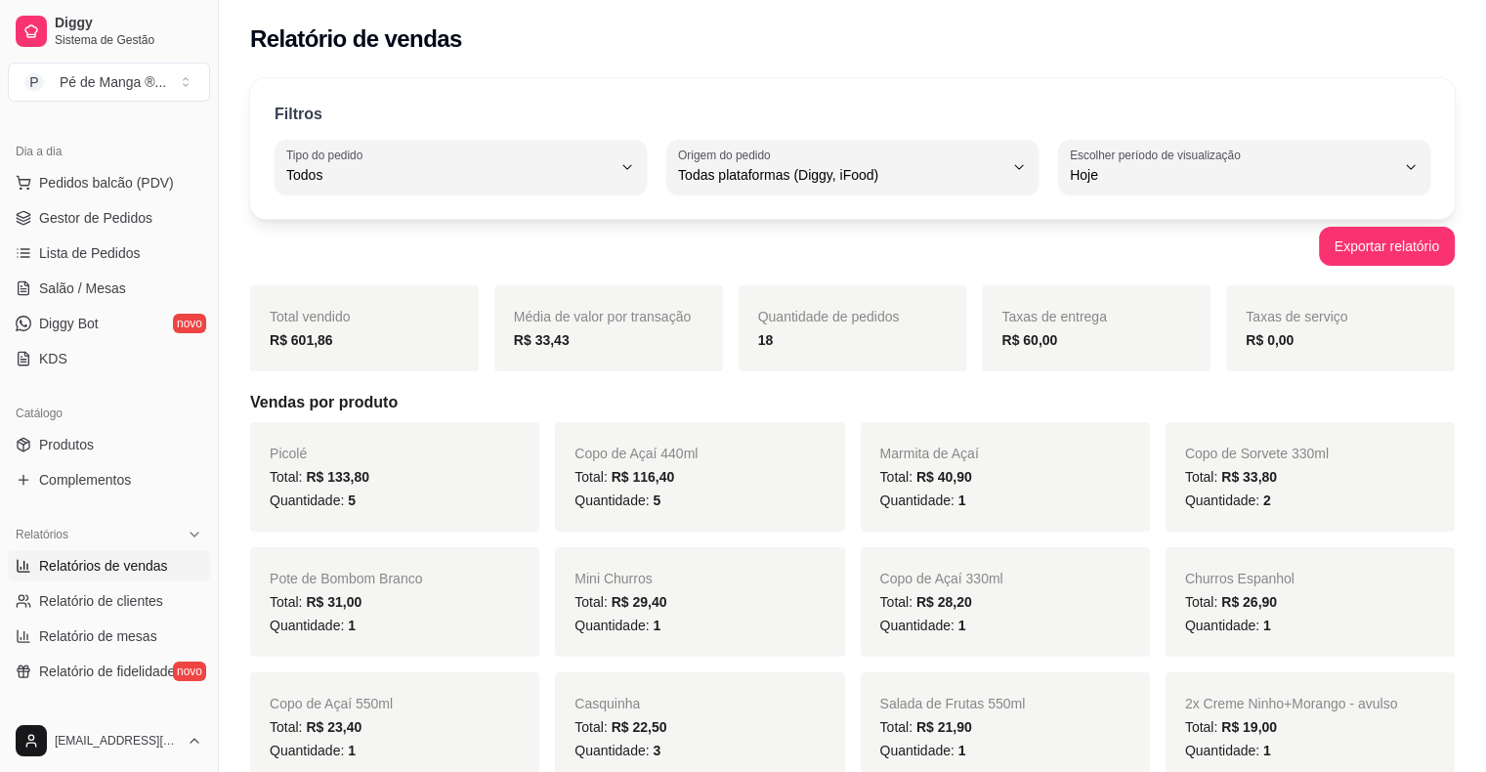
click at [136, 566] on span "Relatórios de vendas" at bounding box center [103, 566] width 129 height 20
click at [106, 229] on link "Gestor de Pedidos" at bounding box center [109, 217] width 202 height 31
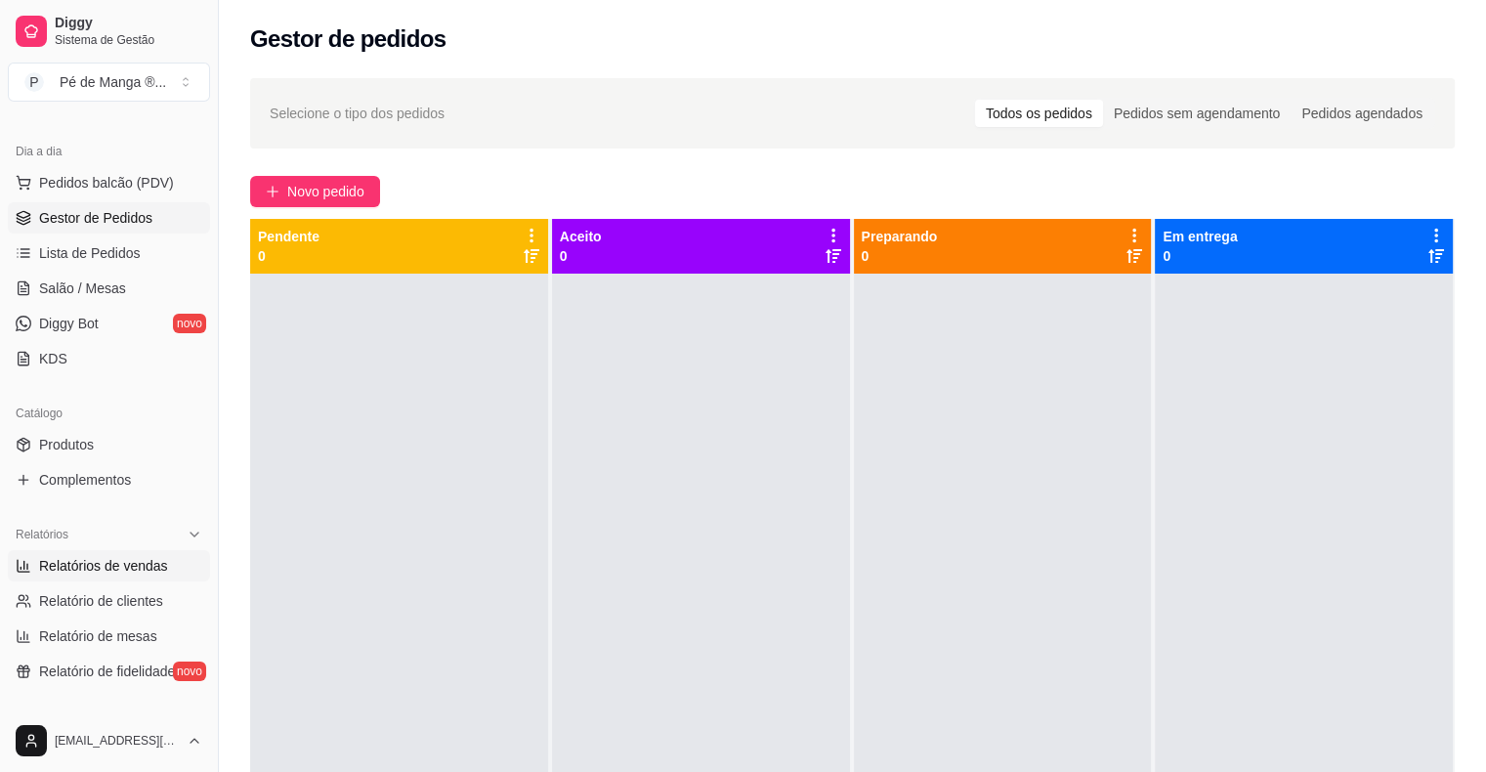
click at [83, 562] on span "Relatórios de vendas" at bounding box center [103, 566] width 129 height 20
select select "ALL"
select select "0"
